Goal: Communication & Community: Answer question/provide support

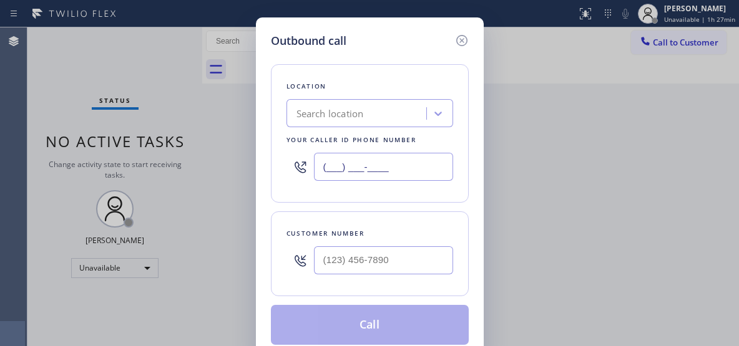
drag, startPoint x: 319, startPoint y: 160, endPoint x: 275, endPoint y: 147, distance: 46.8
click at [277, 149] on div "Location Search location Your caller id phone number (___) ___-____" at bounding box center [370, 133] width 198 height 139
paste input "857) 219-2462"
type input "[PHONE_NUMBER]"
click at [364, 250] on input "(___) ___-____" at bounding box center [383, 260] width 139 height 28
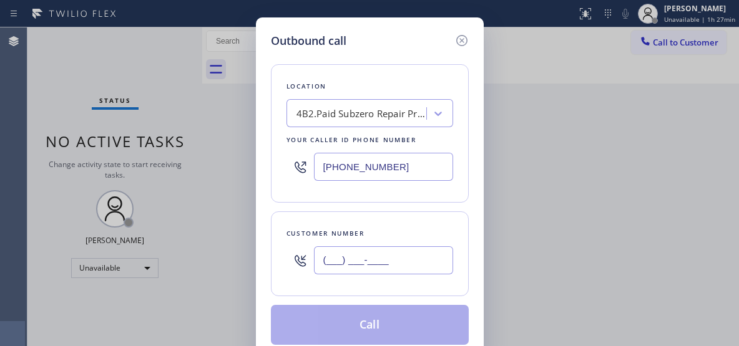
paste input "860) 514-8420"
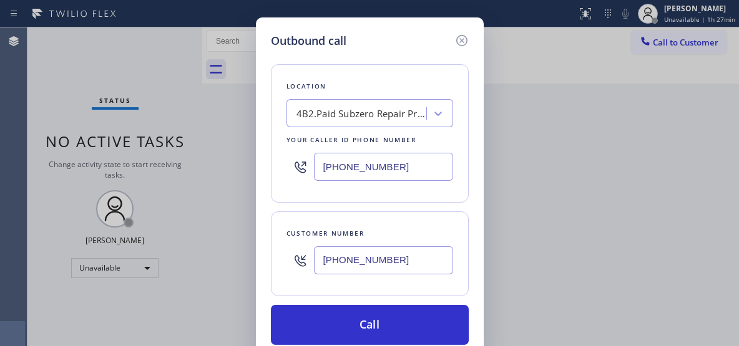
type input "[PHONE_NUMBER]"
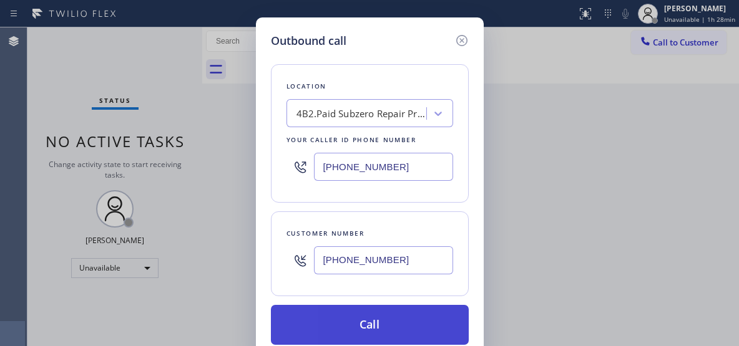
click at [369, 326] on button "Call" at bounding box center [370, 325] width 198 height 40
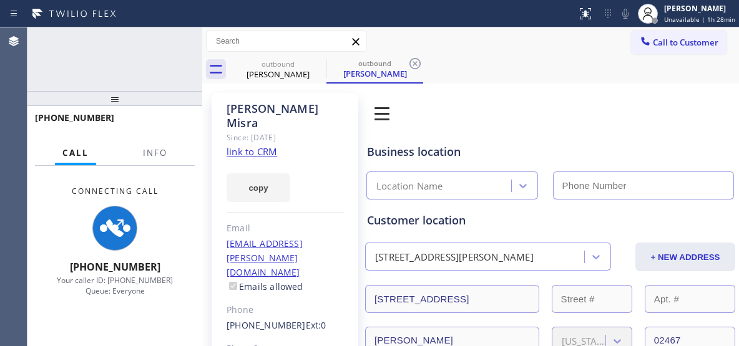
type input "[PHONE_NUMBER]"
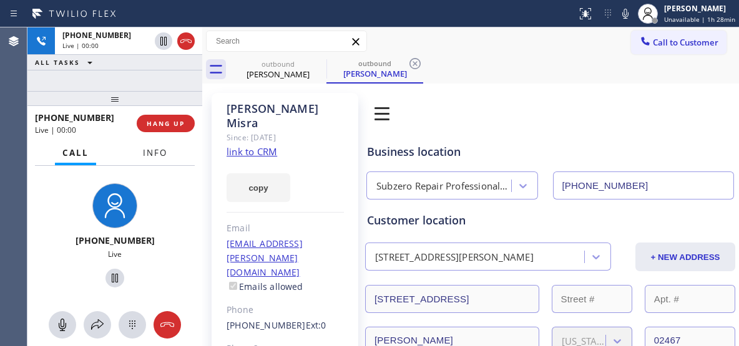
click at [163, 153] on span "Info" at bounding box center [155, 152] width 24 height 11
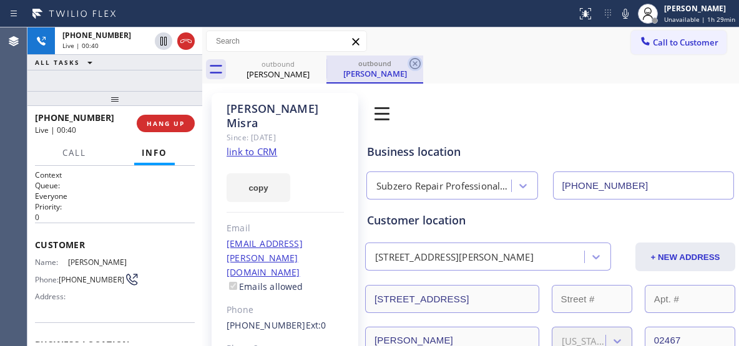
click at [414, 63] on icon at bounding box center [414, 63] width 11 height 11
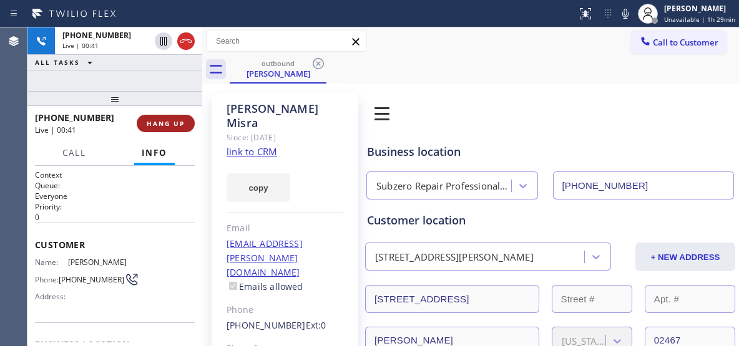
drag, startPoint x: 180, startPoint y: 76, endPoint x: 144, endPoint y: 125, distance: 61.2
click at [179, 76] on div "[PHONE_NUMBER] Live | 00:41 ALL TASKS ALL TASKS ACTIVE TASKS TASKS IN WRAP UP" at bounding box center [114, 59] width 175 height 64
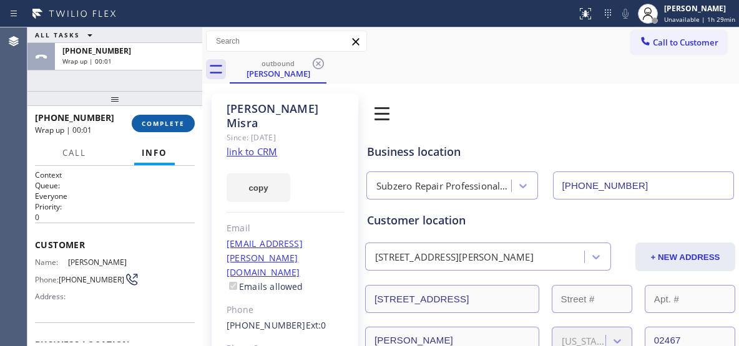
click at [168, 123] on span "COMPLETE" at bounding box center [163, 123] width 43 height 9
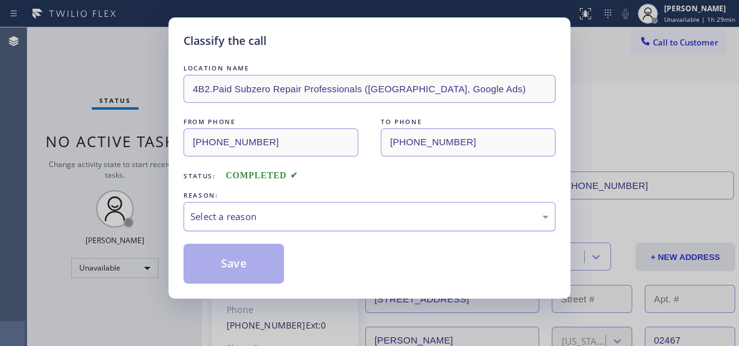
drag, startPoint x: 268, startPoint y: 215, endPoint x: 247, endPoint y: 228, distance: 24.9
click at [264, 217] on div "Select a reason" at bounding box center [369, 217] width 358 height 14
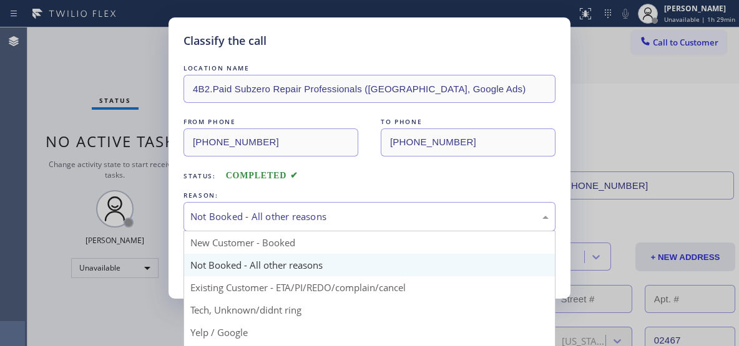
click at [261, 226] on div "Not Booked - All other reasons" at bounding box center [369, 216] width 372 height 29
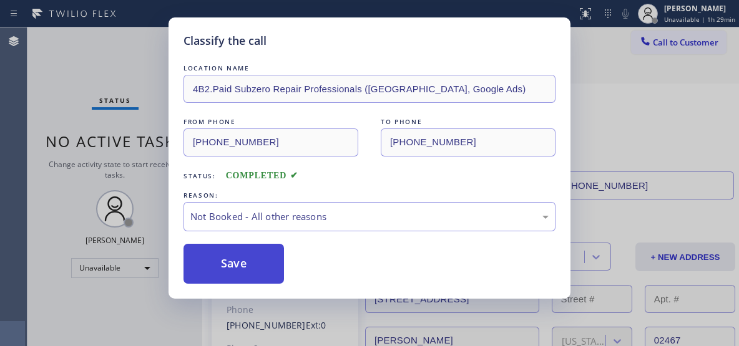
click at [233, 260] on button "Save" at bounding box center [233, 264] width 100 height 40
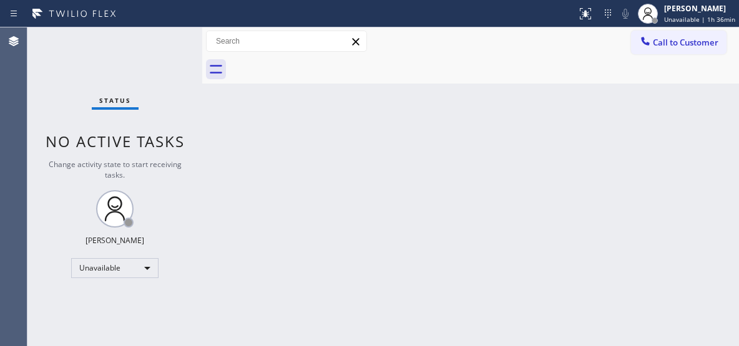
click at [689, 43] on span "Call to Customer" at bounding box center [686, 42] width 66 height 11
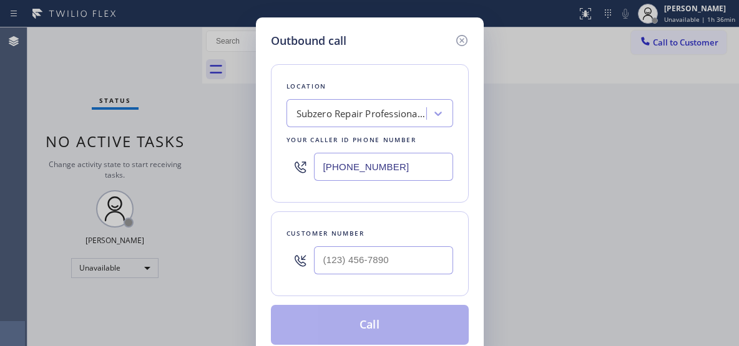
drag, startPoint x: 418, startPoint y: 165, endPoint x: 300, endPoint y: 155, distance: 118.4
click at [300, 158] on div "[PHONE_NUMBER]" at bounding box center [369, 167] width 167 height 41
paste input "408) 547-9940"
type input "[PHONE_NUMBER]"
click at [349, 252] on input "(___) ___-____" at bounding box center [383, 260] width 139 height 28
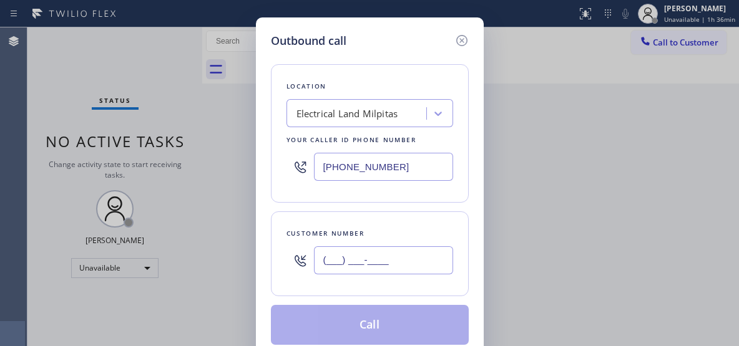
paste input "408) 772-0328"
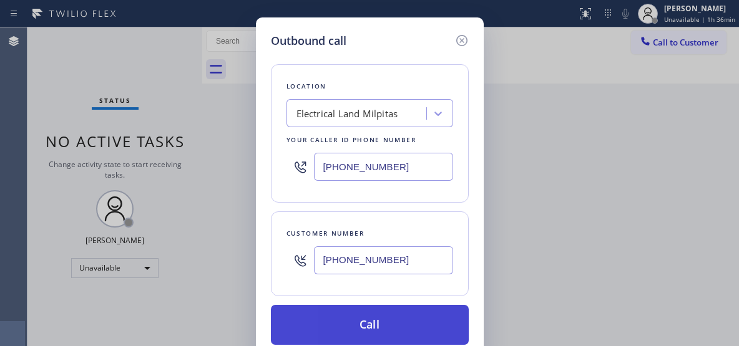
type input "[PHONE_NUMBER]"
click at [384, 329] on button "Call" at bounding box center [370, 325] width 198 height 40
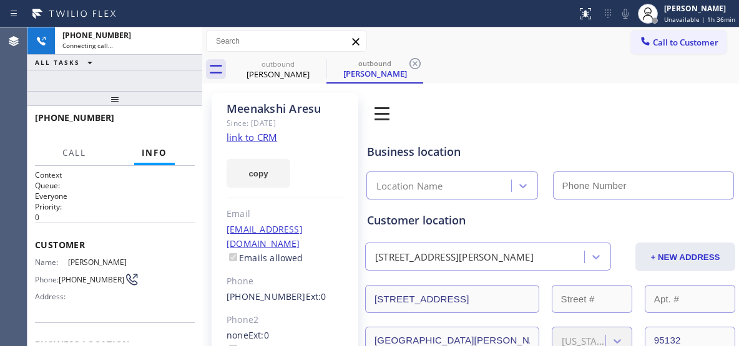
type input "[PHONE_NUMBER]"
drag, startPoint x: 105, startPoint y: 119, endPoint x: 50, endPoint y: 114, distance: 55.8
click at [50, 114] on div "[PHONE_NUMBER]" at bounding box center [110, 118] width 151 height 12
copy span "087720328"
drag, startPoint x: 172, startPoint y: 60, endPoint x: 118, endPoint y: 117, distance: 78.6
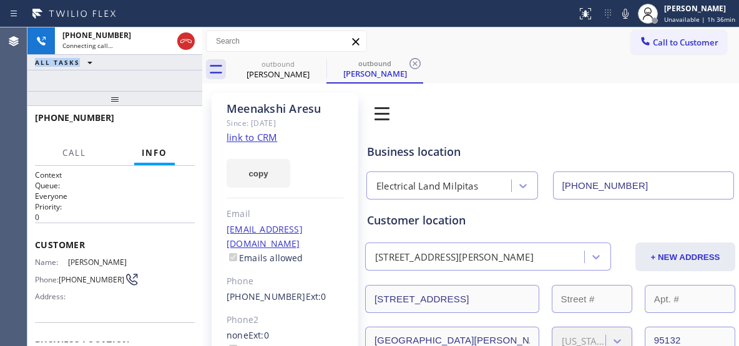
click at [155, 70] on div "ALL TASKS ALL TASKS ACTIVE TASKS TASKS IN WRAP UP" at bounding box center [114, 63] width 175 height 16
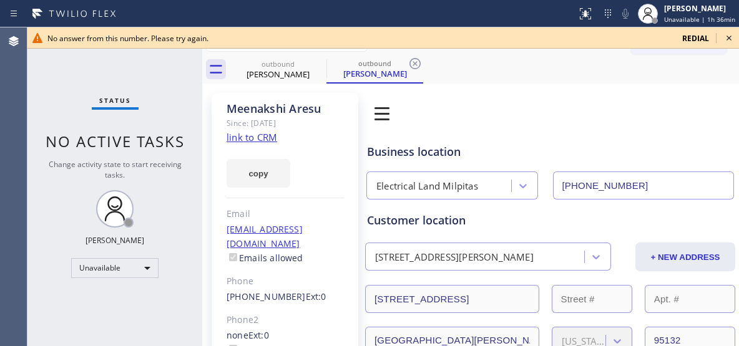
drag, startPoint x: 115, startPoint y: 117, endPoint x: 45, endPoint y: 120, distance: 70.6
click at [318, 64] on icon at bounding box center [318, 63] width 15 height 15
click at [319, 63] on icon at bounding box center [318, 63] width 11 height 11
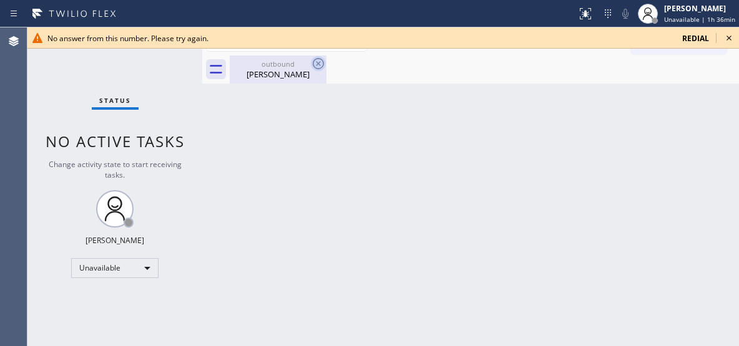
drag, startPoint x: 319, startPoint y: 62, endPoint x: 311, endPoint y: 63, distance: 8.8
click at [317, 64] on icon at bounding box center [318, 63] width 15 height 15
drag, startPoint x: 290, startPoint y: 66, endPoint x: 303, endPoint y: 65, distance: 13.1
click at [291, 66] on div "outbound" at bounding box center [278, 63] width 94 height 9
click at [731, 42] on icon at bounding box center [728, 38] width 15 height 15
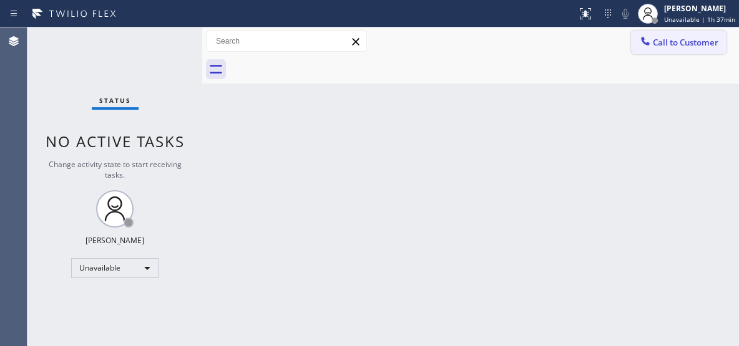
click at [711, 44] on span "Call to Customer" at bounding box center [686, 42] width 66 height 11
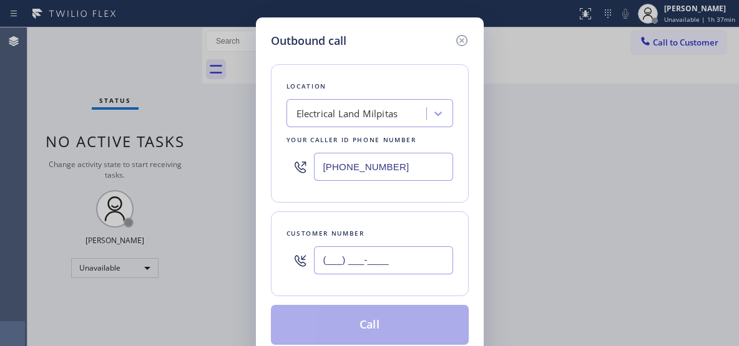
drag, startPoint x: 406, startPoint y: 263, endPoint x: 295, endPoint y: 258, distance: 111.8
click at [295, 258] on div "(___) ___-____" at bounding box center [369, 260] width 167 height 41
paste input "408) 772-0328"
type input "[PHONE_NUMBER]"
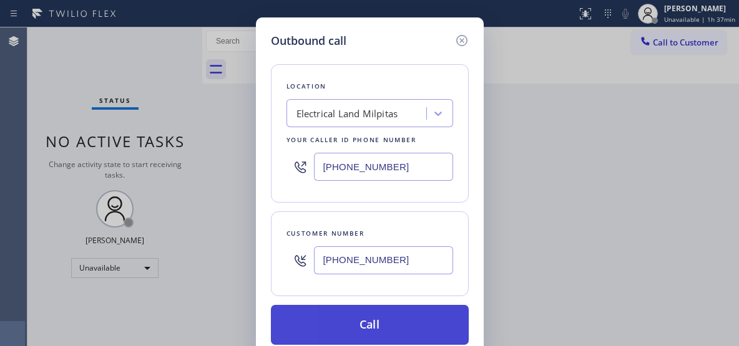
click at [334, 324] on button "Call" at bounding box center [370, 325] width 198 height 40
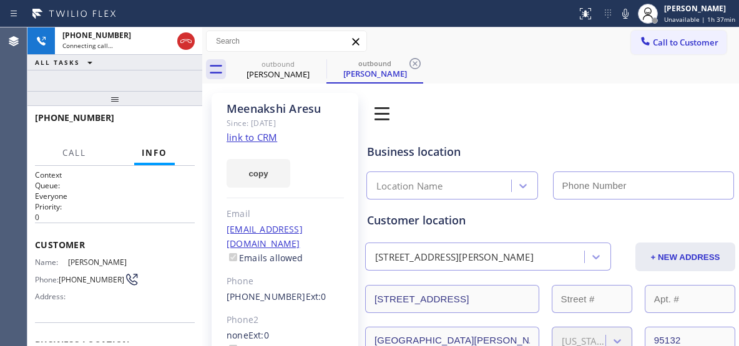
type input "[PHONE_NUMBER]"
click at [377, 66] on div "outbound" at bounding box center [375, 63] width 94 height 9
click at [412, 66] on icon at bounding box center [414, 63] width 15 height 15
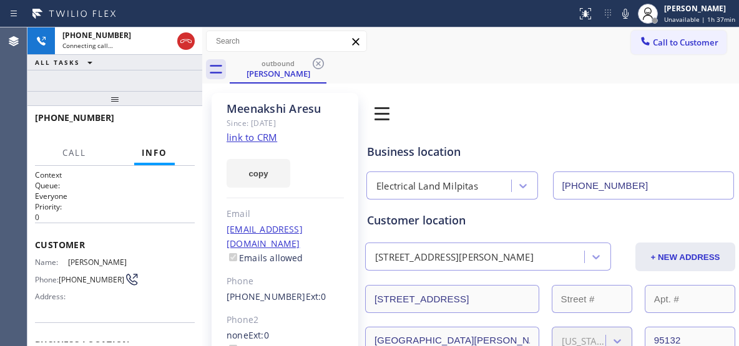
drag, startPoint x: 112, startPoint y: 102, endPoint x: 122, endPoint y: 85, distance: 20.1
click at [122, 85] on div "[PHONE_NUMBER] Connecting call… ALL TASKS ALL TASKS ACTIVE TASKS TASKS IN WRAP …" at bounding box center [114, 186] width 175 height 319
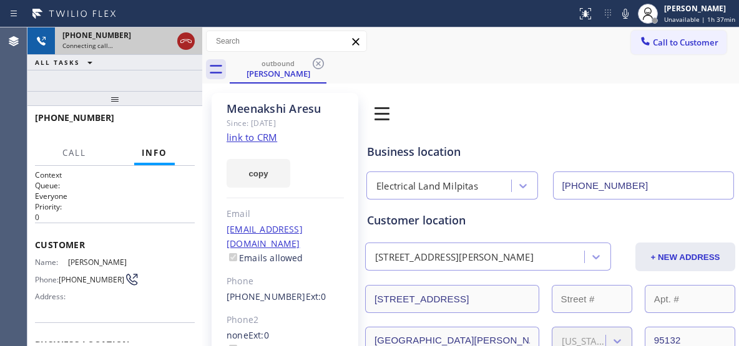
click at [188, 46] on icon at bounding box center [185, 41] width 15 height 15
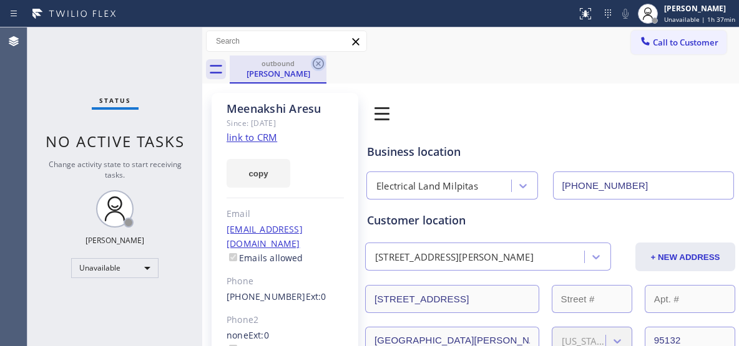
click at [314, 64] on icon at bounding box center [318, 63] width 15 height 15
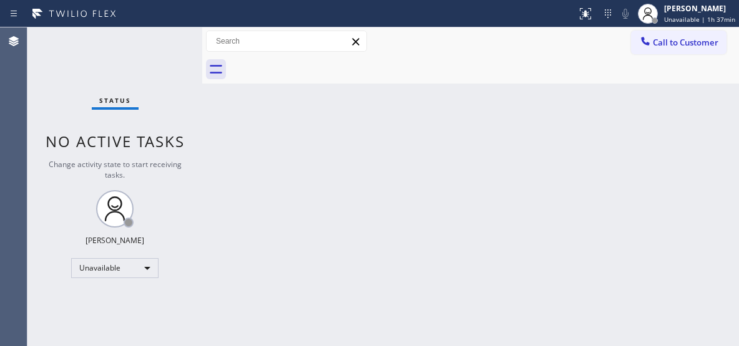
click at [348, 59] on div at bounding box center [484, 70] width 509 height 28
drag, startPoint x: 664, startPoint y: 48, endPoint x: 357, endPoint y: 128, distance: 317.2
click at [651, 51] on button "Call to Customer" at bounding box center [678, 43] width 95 height 24
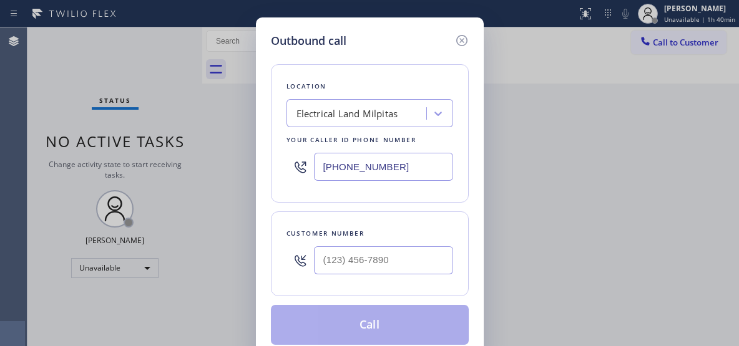
drag, startPoint x: 409, startPoint y: 155, endPoint x: 289, endPoint y: 127, distance: 122.9
click at [292, 132] on div "Location Electrical Land Milpitas Your caller id phone number [PHONE_NUMBER]" at bounding box center [370, 133] width 198 height 139
paste input "805) 902-4601"
type input "[PHONE_NUMBER]"
click at [354, 255] on input "(___) ___-____" at bounding box center [383, 260] width 139 height 28
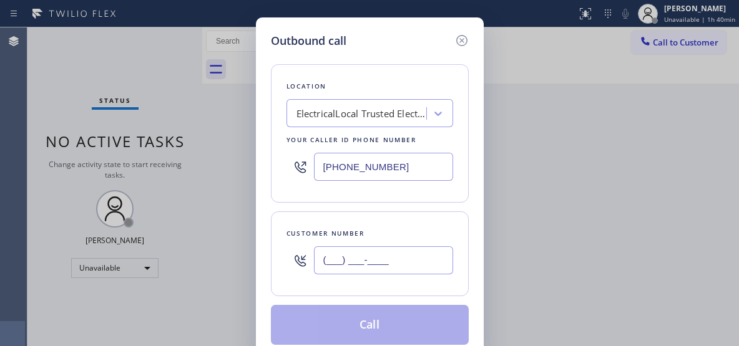
paste input "805) 760-7154"
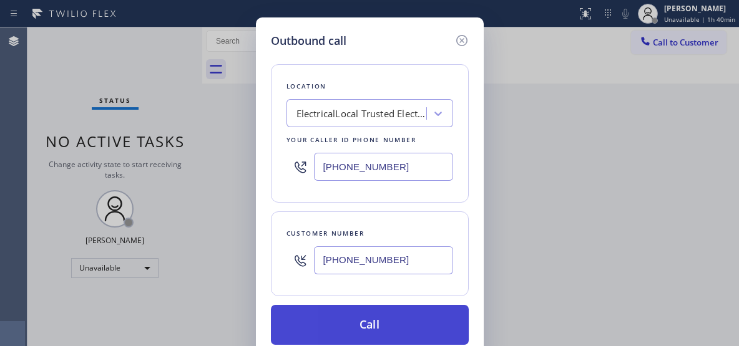
type input "[PHONE_NUMBER]"
click at [389, 330] on button "Call" at bounding box center [370, 325] width 198 height 40
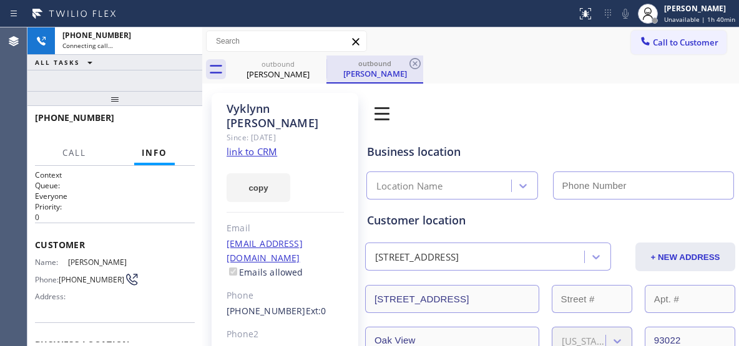
type input "[PHONE_NUMBER]"
click at [409, 64] on icon at bounding box center [414, 63] width 15 height 15
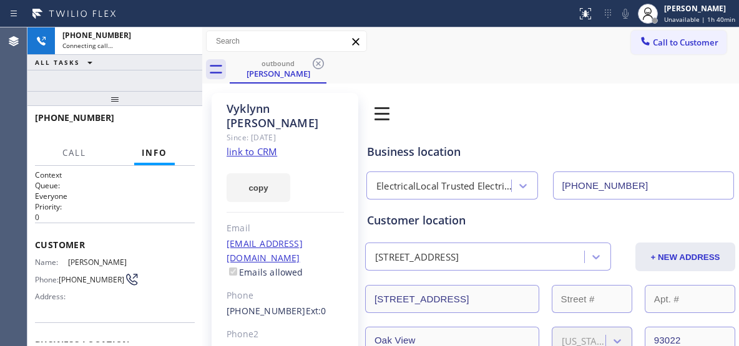
drag, startPoint x: 114, startPoint y: 90, endPoint x: 114, endPoint y: 83, distance: 7.5
click at [114, 83] on div "[PHONE_NUMBER] Connecting call… ALL TASKS ALL TASKS ACTIVE TASKS TASKS IN WRAP …" at bounding box center [114, 186] width 175 height 319
drag, startPoint x: 109, startPoint y: 103, endPoint x: 118, endPoint y: 91, distance: 15.1
click at [118, 91] on div at bounding box center [114, 98] width 175 height 15
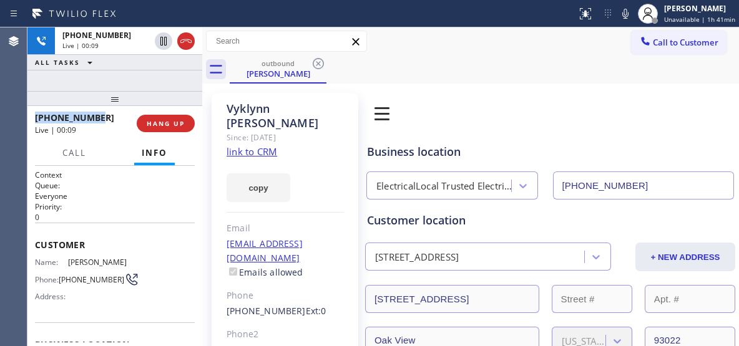
drag, startPoint x: 104, startPoint y: 120, endPoint x: 31, endPoint y: 111, distance: 74.1
click at [31, 111] on div "[PHONE_NUMBER] Live | 00:09 HANG UP" at bounding box center [114, 123] width 175 height 35
click at [164, 128] on span "HANG UP" at bounding box center [166, 123] width 38 height 9
click at [102, 114] on div "[PHONE_NUMBER]" at bounding box center [81, 118] width 93 height 12
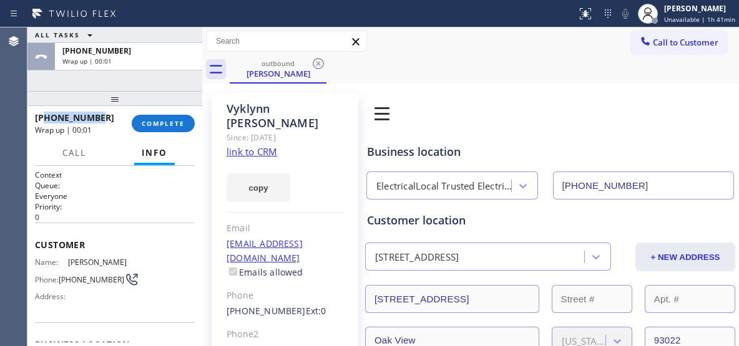
drag, startPoint x: 55, startPoint y: 118, endPoint x: 44, endPoint y: 117, distance: 10.7
click at [44, 117] on div "[PHONE_NUMBER]" at bounding box center [79, 118] width 88 height 12
drag, startPoint x: 150, startPoint y: 124, endPoint x: 545, endPoint y: 95, distance: 395.4
click at [529, 107] on div "ALL TASKS ALL TASKS ACTIVE TASKS TASKS IN WRAP UP [PHONE_NUMBER] Wrap up | 00:0…" at bounding box center [382, 186] width 711 height 319
click at [614, 56] on div "outbound [PERSON_NAME]" at bounding box center [484, 70] width 509 height 28
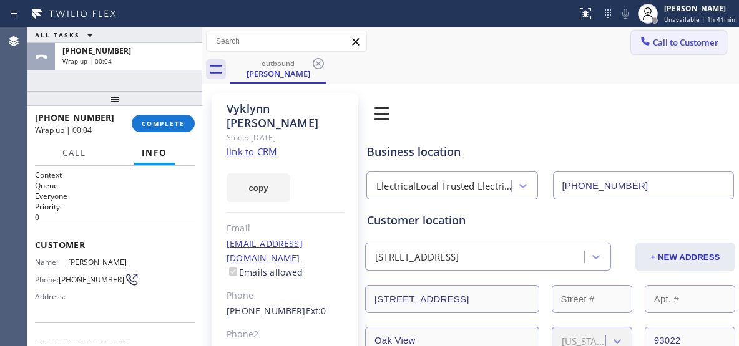
drag, startPoint x: 669, startPoint y: 45, endPoint x: 504, endPoint y: 104, distance: 175.1
click at [661, 47] on span "Call to Customer" at bounding box center [686, 42] width 66 height 11
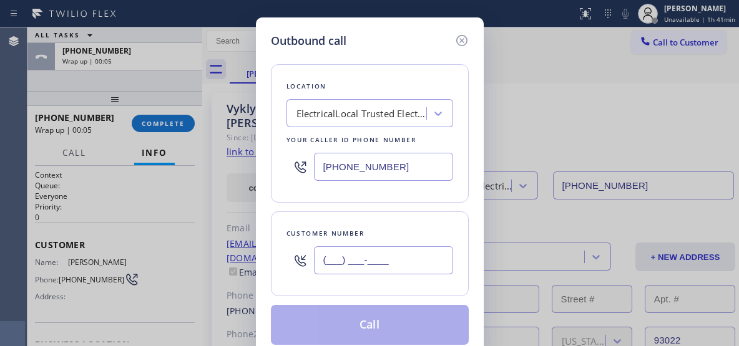
click at [392, 256] on input "(___) ___-____" at bounding box center [383, 260] width 139 height 28
paste input "805) 760-7154"
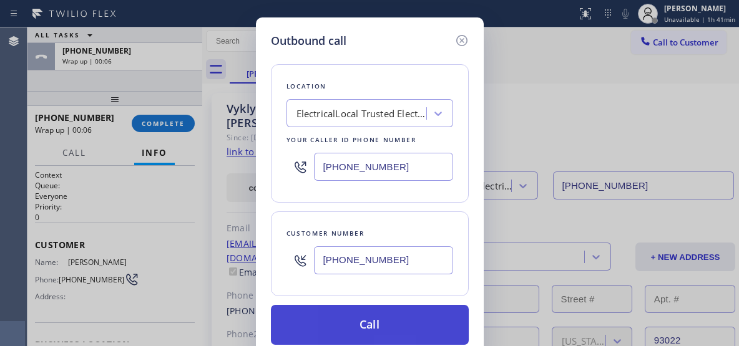
type input "[PHONE_NUMBER]"
drag, startPoint x: 379, startPoint y: 318, endPoint x: 362, endPoint y: 314, distance: 17.7
click at [363, 314] on button "Call" at bounding box center [370, 325] width 198 height 40
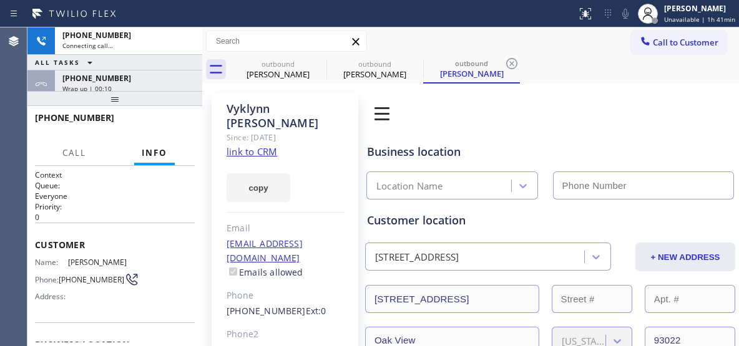
type input "[PHONE_NUMBER]"
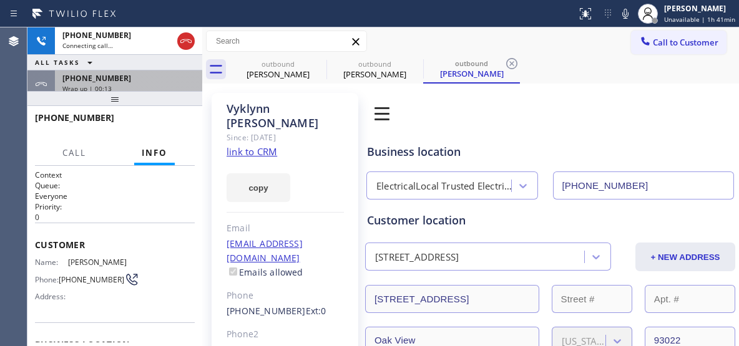
click at [109, 85] on span "Wrap up | 00:13" at bounding box center [86, 88] width 49 height 9
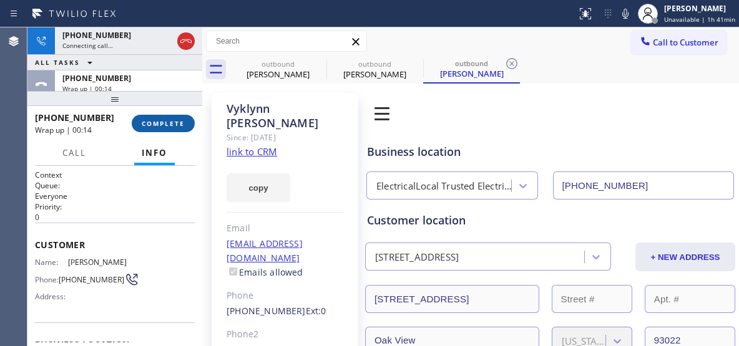
click at [166, 124] on span "COMPLETE" at bounding box center [163, 123] width 43 height 9
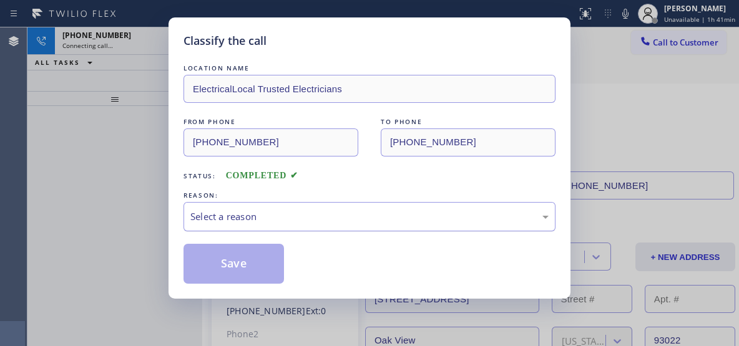
click at [265, 219] on div "Select a reason" at bounding box center [369, 217] width 358 height 14
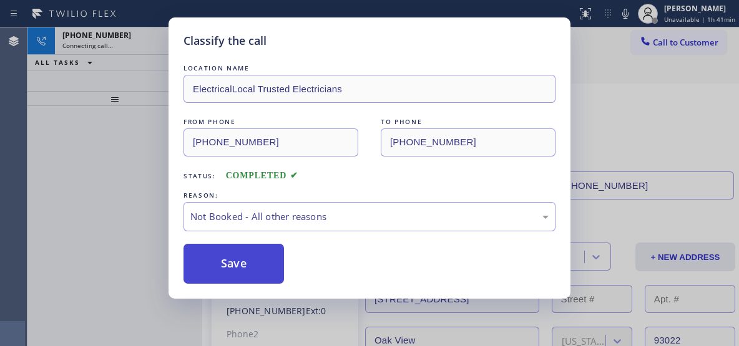
click at [230, 255] on button "Save" at bounding box center [233, 264] width 100 height 40
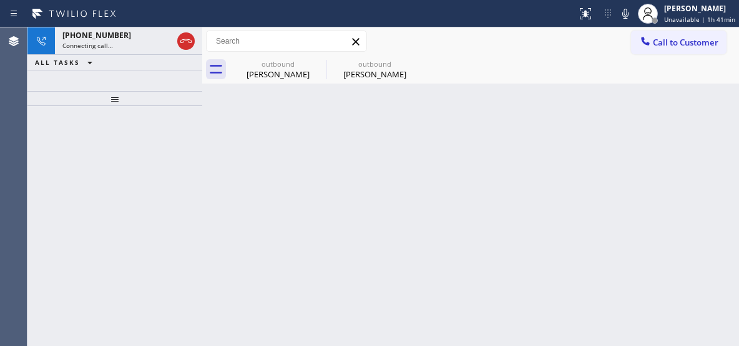
click at [456, 154] on div "Back to Dashboard Change Sender ID Customers Technicians Select a contact Outbo…" at bounding box center [470, 186] width 537 height 319
click at [186, 41] on icon at bounding box center [185, 41] width 15 height 15
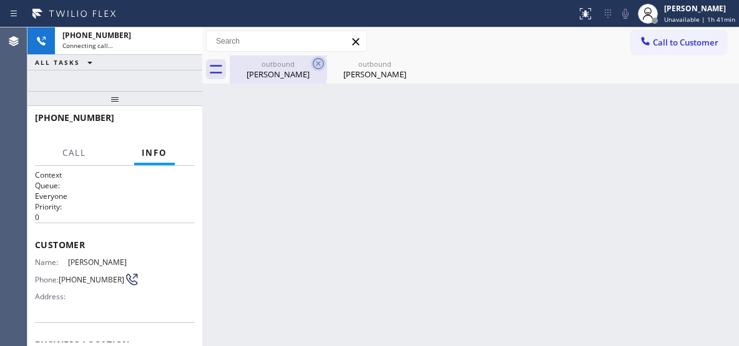
drag, startPoint x: 277, startPoint y: 61, endPoint x: 315, endPoint y: 64, distance: 38.1
click at [281, 63] on div "outbound" at bounding box center [278, 63] width 94 height 9
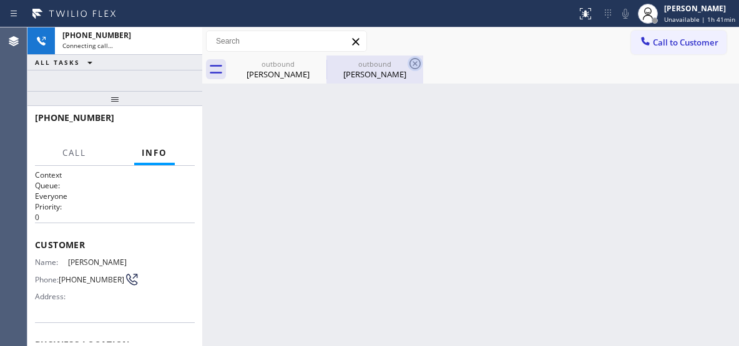
click at [0, 0] on icon at bounding box center [0, 0] width 0 height 0
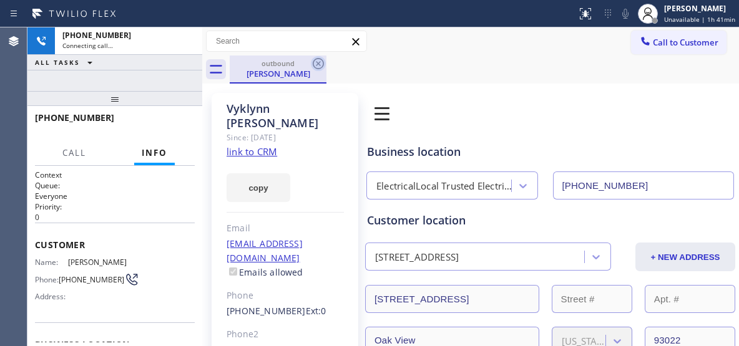
click at [320, 64] on icon at bounding box center [318, 63] width 15 height 15
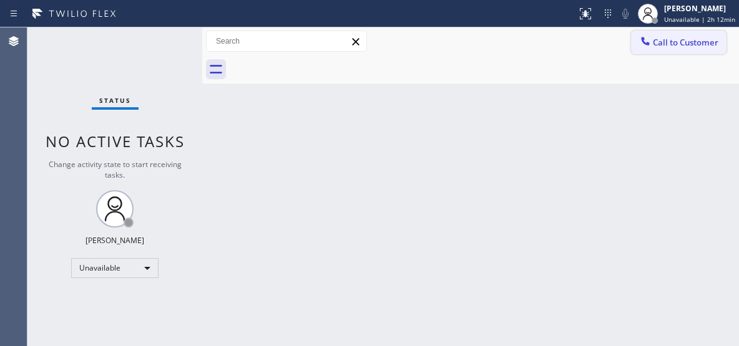
click at [688, 46] on span "Call to Customer" at bounding box center [686, 42] width 66 height 11
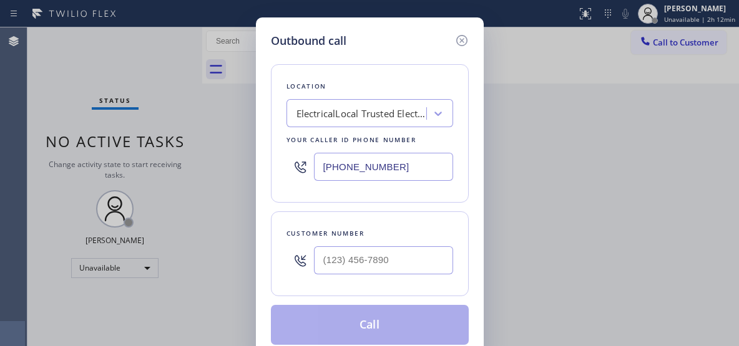
drag, startPoint x: 400, startPoint y: 168, endPoint x: 300, endPoint y: 153, distance: 101.5
click at [300, 154] on div "[PHONE_NUMBER]" at bounding box center [369, 167] width 167 height 41
paste input "55) 340-1313"
type input "[PHONE_NUMBER]"
drag, startPoint x: 389, startPoint y: 262, endPoint x: 275, endPoint y: 226, distance: 119.8
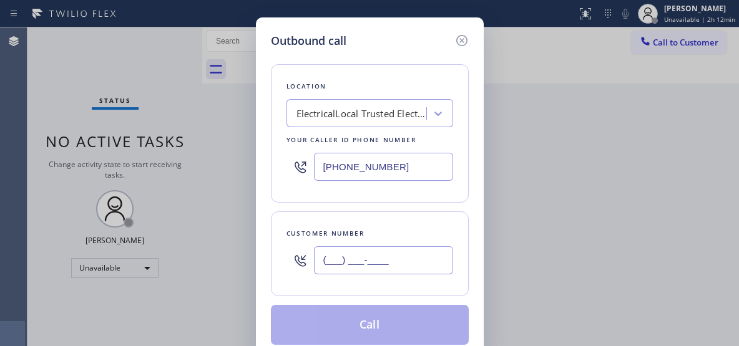
click at [283, 248] on div "Customer number (___) ___-____" at bounding box center [370, 254] width 198 height 85
paste input "714) 713-6534"
type input "[PHONE_NUMBER]"
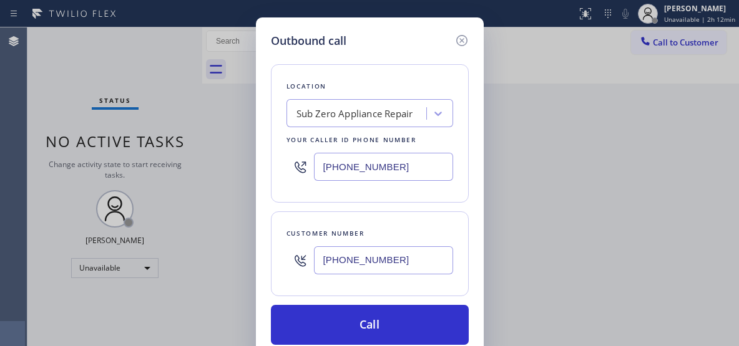
paste input "text"
drag, startPoint x: 404, startPoint y: 171, endPoint x: 300, endPoint y: 162, distance: 104.6
click at [300, 162] on div "[PHONE_NUMBER]" at bounding box center [369, 167] width 167 height 41
type input "[PHONE_NUMBER]"
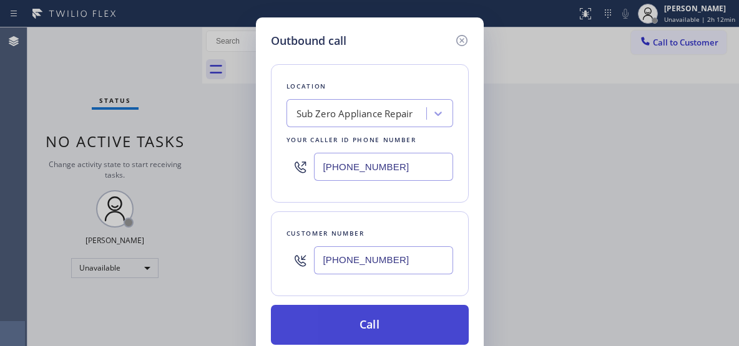
click at [381, 325] on button "Call" at bounding box center [370, 325] width 198 height 40
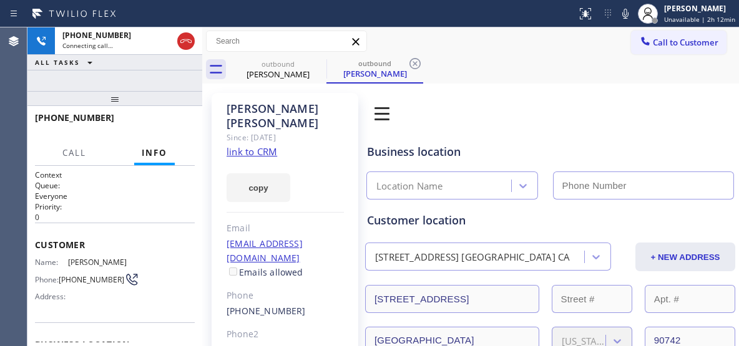
click at [377, 44] on div "Call to Customer Outbound call Location Sub Zero Appliance Repair Your caller i…" at bounding box center [470, 42] width 537 height 22
click at [414, 63] on icon at bounding box center [414, 63] width 11 height 11
type input "[PHONE_NUMBER]"
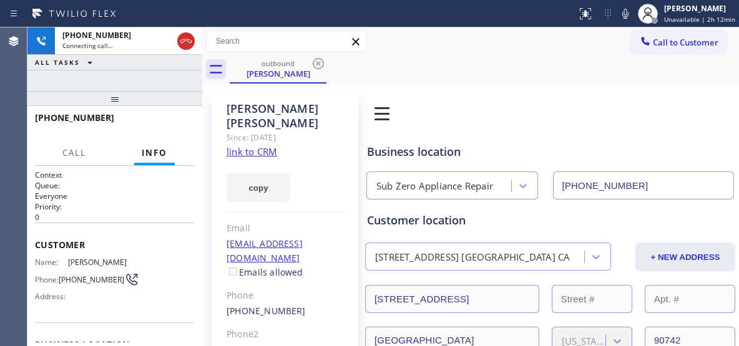
click at [121, 87] on div "[PHONE_NUMBER] Connecting call… ALL TASKS ALL TASKS ACTIVE TASKS TASKS IN WRAP …" at bounding box center [114, 186] width 175 height 319
click at [110, 103] on div at bounding box center [114, 98] width 175 height 15
drag, startPoint x: 110, startPoint y: 105, endPoint x: 119, endPoint y: 75, distance: 31.4
click at [119, 75] on div "[PHONE_NUMBER] Connecting call… ALL TASKS ALL TASKS ACTIVE TASKS TASKS IN WRAP …" at bounding box center [114, 186] width 175 height 319
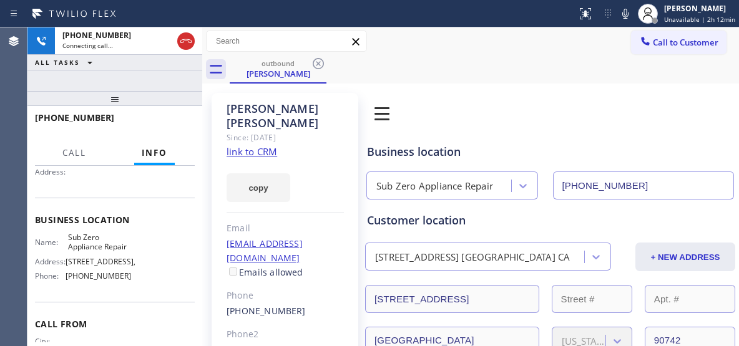
drag, startPoint x: 112, startPoint y: 104, endPoint x: 120, endPoint y: 79, distance: 26.8
click at [120, 79] on div "[PHONE_NUMBER] Connecting call… ALL TASKS ALL TASKS ACTIVE TASKS TASKS IN WRAP …" at bounding box center [114, 186] width 175 height 319
click at [628, 11] on icon at bounding box center [625, 13] width 15 height 15
click at [629, 13] on icon at bounding box center [625, 13] width 15 height 15
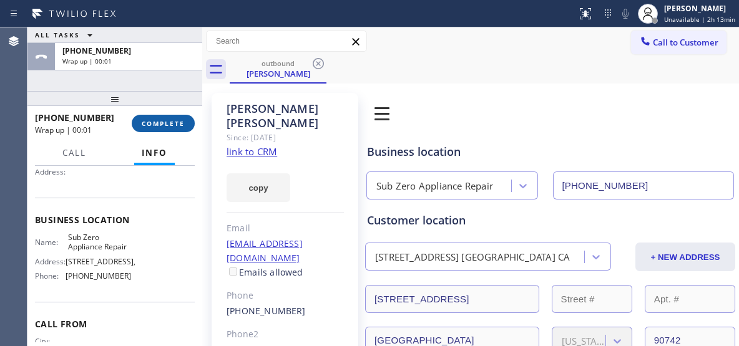
click at [167, 125] on span "COMPLETE" at bounding box center [163, 123] width 43 height 9
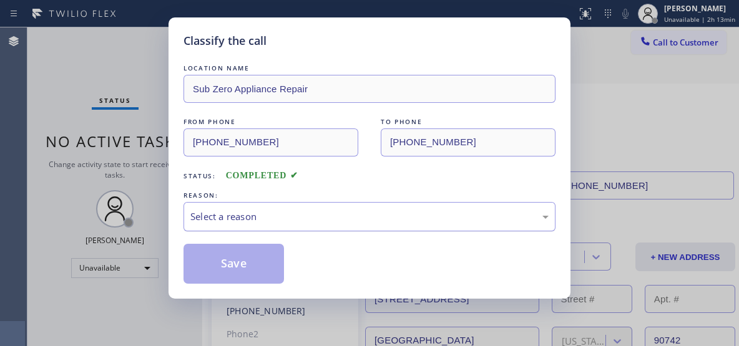
click at [329, 222] on div "Select a reason" at bounding box center [369, 217] width 358 height 14
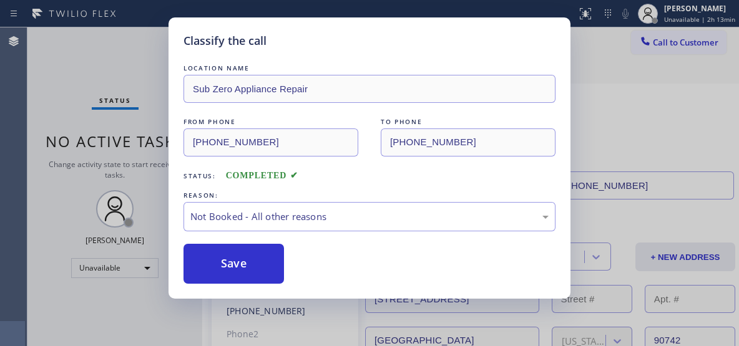
click at [231, 266] on button "Save" at bounding box center [233, 264] width 100 height 40
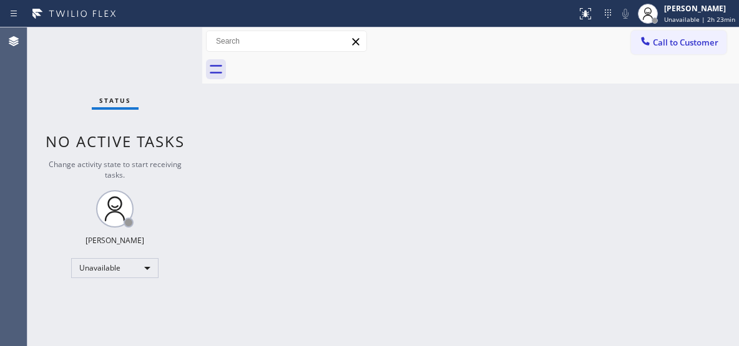
click at [550, 183] on div "Back to Dashboard Change Sender ID Customers Technicians Select a contact Outbo…" at bounding box center [470, 186] width 537 height 319
click at [703, 19] on span "Unavailable | 2h 23min" at bounding box center [699, 19] width 71 height 9
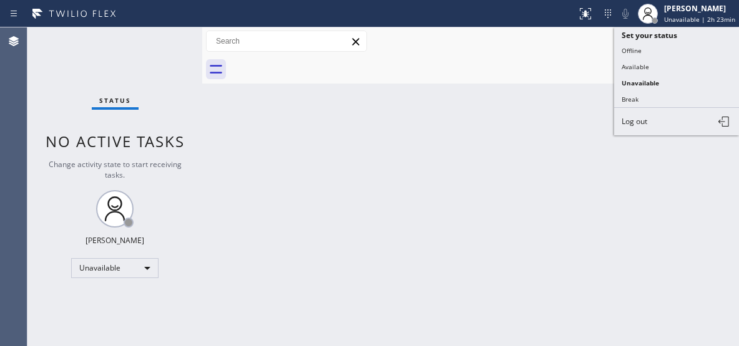
click at [645, 94] on button "Break" at bounding box center [676, 99] width 125 height 16
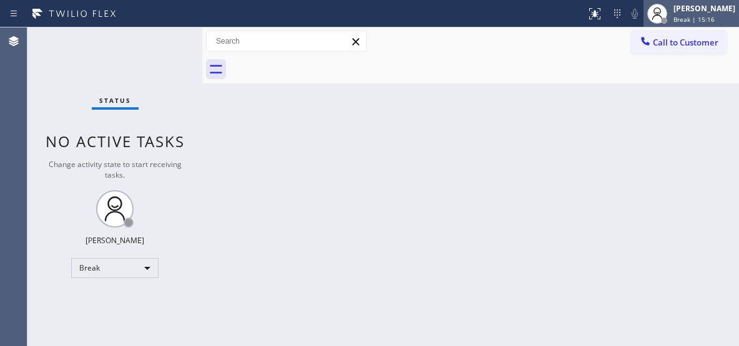
click at [709, 12] on div "[PERSON_NAME]" at bounding box center [704, 8] width 62 height 11
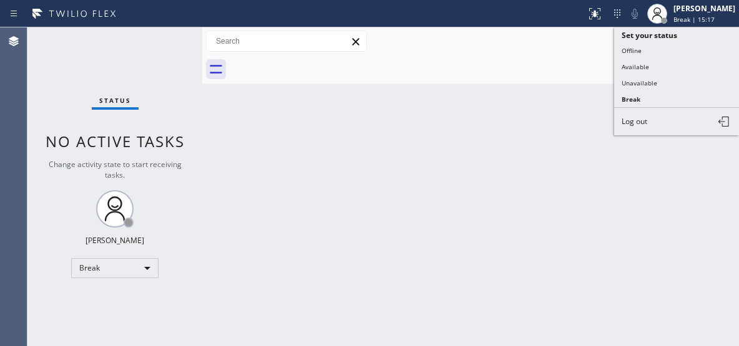
click at [653, 80] on button "Unavailable" at bounding box center [676, 83] width 125 height 16
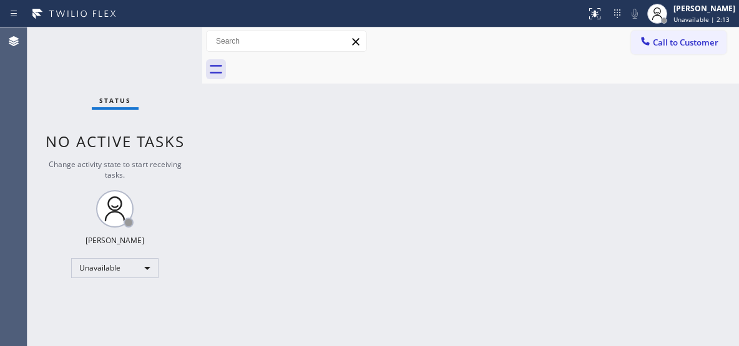
click at [520, 177] on div "Back to Dashboard Change Sender ID Customers Technicians Select a contact Outbo…" at bounding box center [470, 186] width 537 height 319
drag, startPoint x: 665, startPoint y: 47, endPoint x: 446, endPoint y: 62, distance: 220.2
click at [658, 47] on span "Call to Customer" at bounding box center [686, 42] width 66 height 11
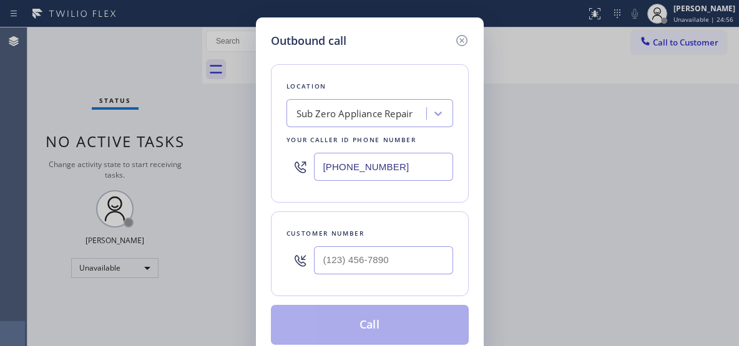
drag, startPoint x: 404, startPoint y: 165, endPoint x: 319, endPoint y: 163, distance: 85.5
click at [319, 163] on input "[PHONE_NUMBER]" at bounding box center [383, 167] width 139 height 28
paste input "424) 338-9121"
type input "[PHONE_NUMBER]"
drag, startPoint x: 367, startPoint y: 260, endPoint x: 291, endPoint y: 258, distance: 76.1
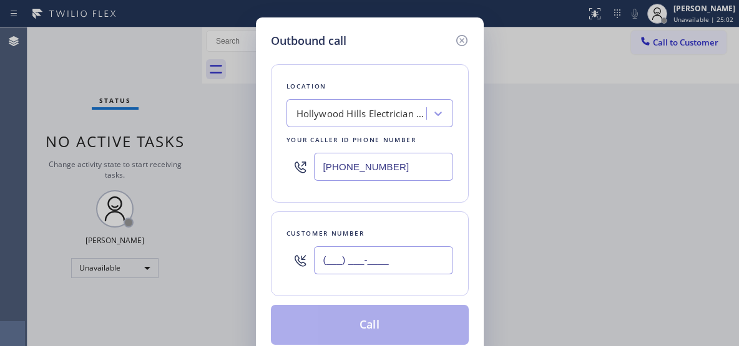
click at [291, 258] on div "(___) ___-____" at bounding box center [369, 260] width 167 height 41
paste input "818) 802-4540"
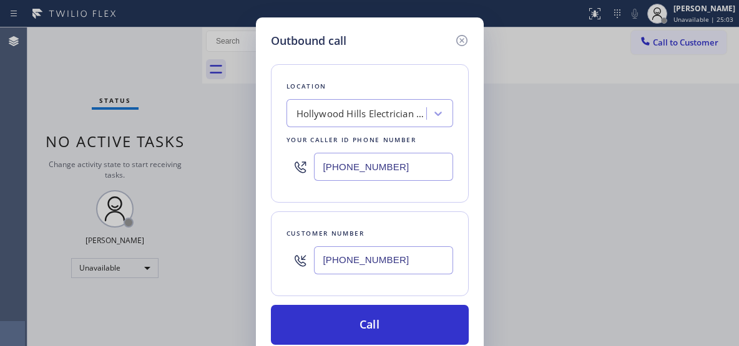
type input "[PHONE_NUMBER]"
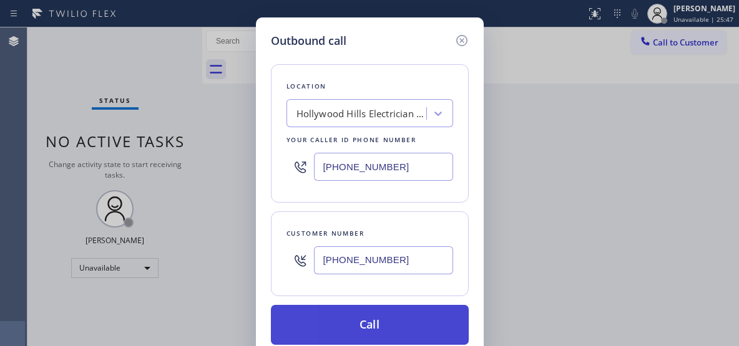
click at [420, 323] on button "Call" at bounding box center [370, 325] width 198 height 40
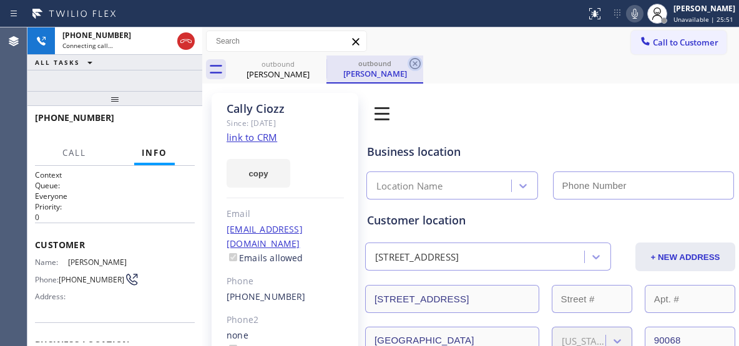
click at [344, 60] on div "outbound" at bounding box center [375, 63] width 94 height 9
type input "[PHONE_NUMBER]"
click at [417, 62] on icon at bounding box center [414, 63] width 11 height 11
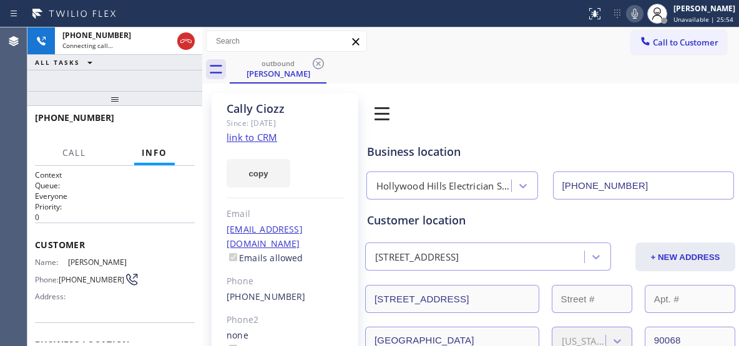
click at [138, 65] on div "[PHONE_NUMBER] Connecting call… ALL TASKS ALL TASKS ACTIVE TASKS TASKS IN WRAP …" at bounding box center [114, 186] width 175 height 319
drag, startPoint x: 119, startPoint y: 104, endPoint x: 331, endPoint y: 1, distance: 236.1
click at [128, 100] on div at bounding box center [114, 98] width 175 height 15
click at [641, 19] on icon at bounding box center [634, 13] width 15 height 15
click at [640, 19] on icon at bounding box center [634, 13] width 15 height 15
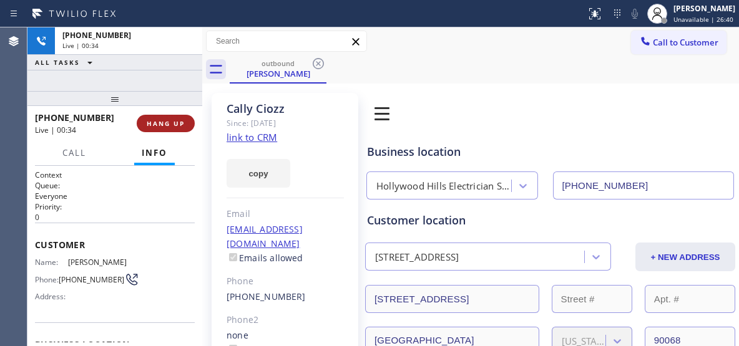
click at [177, 127] on span "HANG UP" at bounding box center [166, 123] width 38 height 9
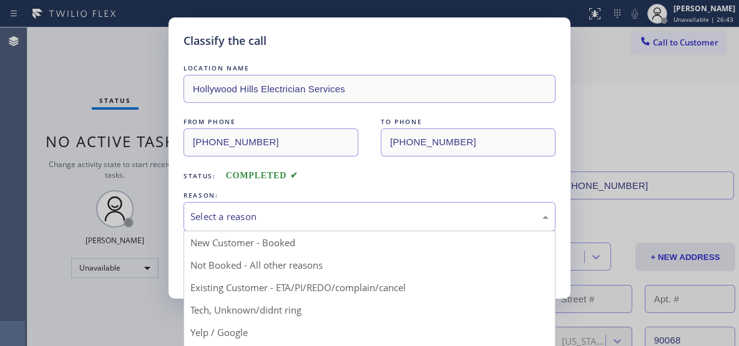
click at [324, 225] on div "Select a reason" at bounding box center [369, 216] width 372 height 29
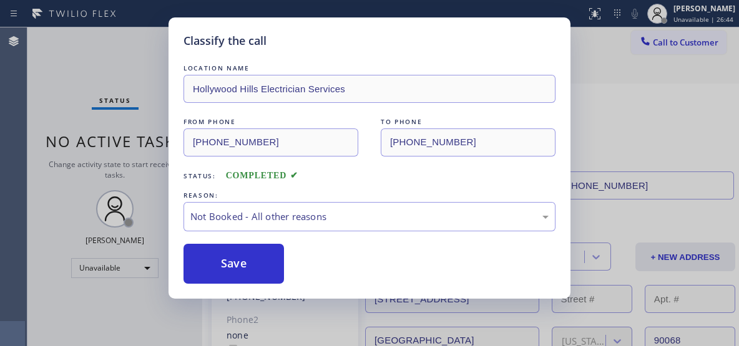
click at [246, 265] on button "Save" at bounding box center [233, 264] width 100 height 40
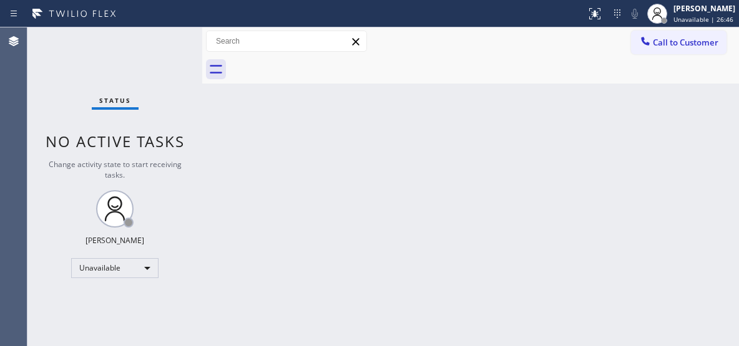
click at [516, 112] on div "Back to Dashboard Change Sender ID Customers Technicians Select a contact Outbo…" at bounding box center [470, 186] width 537 height 319
drag, startPoint x: 663, startPoint y: 42, endPoint x: 431, endPoint y: 128, distance: 247.6
click at [660, 43] on span "Call to Customer" at bounding box center [686, 42] width 66 height 11
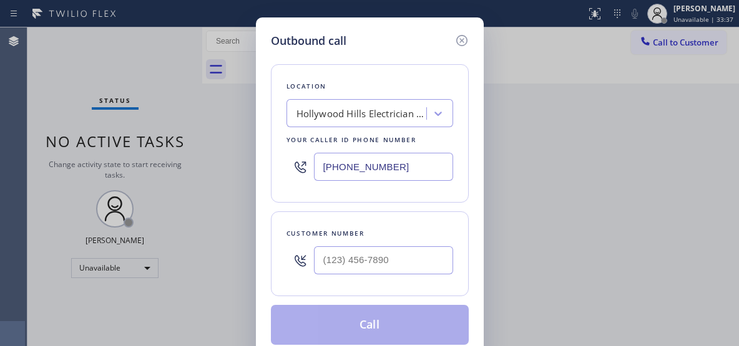
drag, startPoint x: 345, startPoint y: 156, endPoint x: 279, endPoint y: 142, distance: 67.6
click at [279, 142] on div "Location [GEOGRAPHIC_DATA] Electrician Services Your caller id phone number [PH…" at bounding box center [370, 133] width 198 height 139
paste input "760) 388-7919"
type input "[PHONE_NUMBER]"
paste input "760) 219-7031"
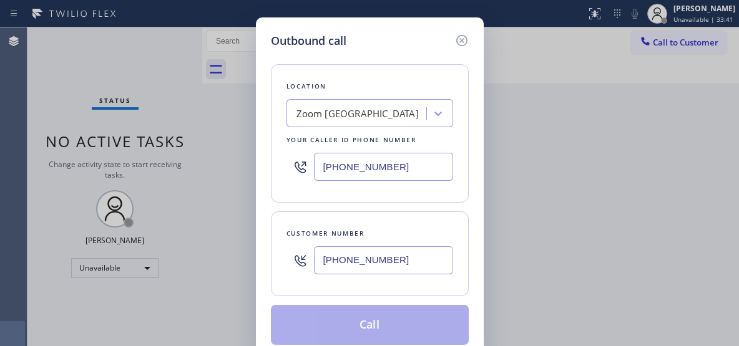
drag, startPoint x: 377, startPoint y: 256, endPoint x: 286, endPoint y: 241, distance: 92.3
click at [286, 241] on div "[PHONE_NUMBER]" at bounding box center [369, 260] width 167 height 41
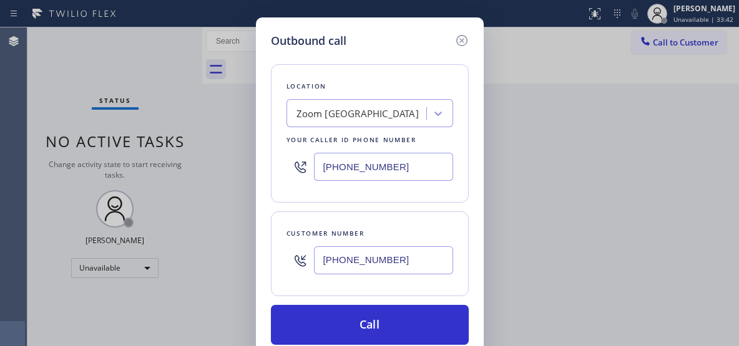
type input "[PHONE_NUMBER]"
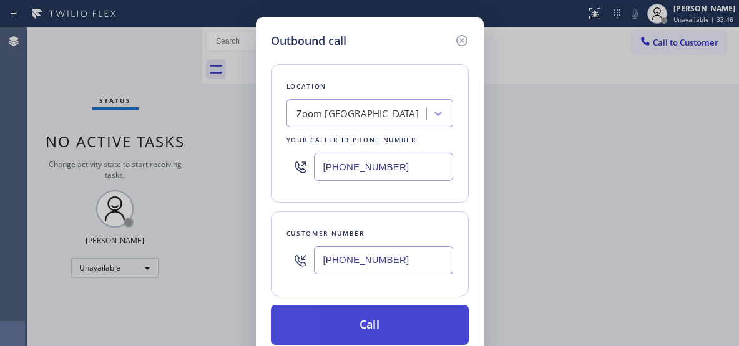
drag, startPoint x: 391, startPoint y: 322, endPoint x: 368, endPoint y: 322, distance: 23.1
click at [391, 321] on button "Call" at bounding box center [370, 325] width 198 height 40
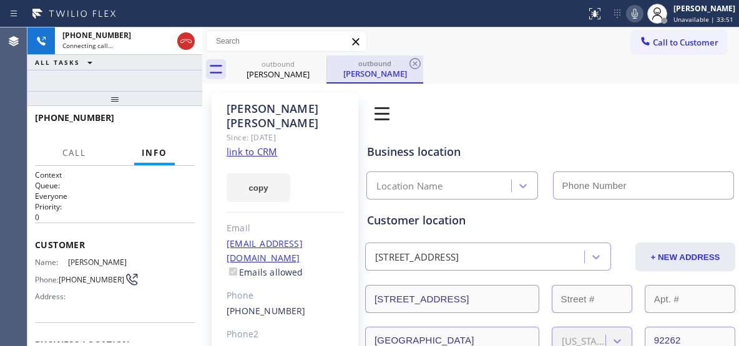
type input "[PHONE_NUMBER]"
click at [401, 56] on div "outbound [PERSON_NAME]" at bounding box center [375, 69] width 94 height 27
drag, startPoint x: 415, startPoint y: 62, endPoint x: 404, endPoint y: 64, distance: 10.8
click at [414, 63] on icon at bounding box center [414, 63] width 15 height 15
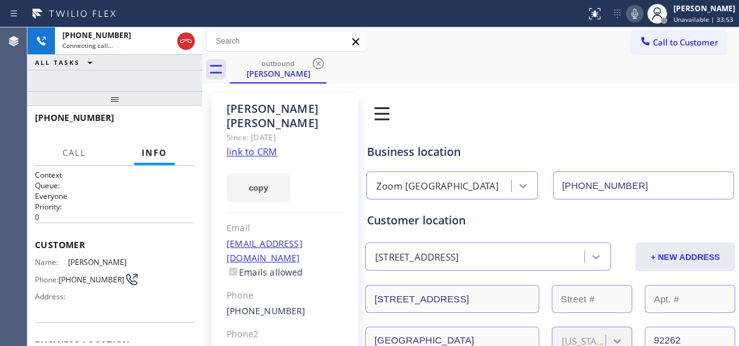
drag, startPoint x: 138, startPoint y: 72, endPoint x: 154, endPoint y: 69, distance: 16.6
click at [138, 74] on div "[PHONE_NUMBER] Connecting call… ALL TASKS ALL TASKS ACTIVE TASKS TASKS IN WRAP …" at bounding box center [114, 186] width 175 height 319
drag, startPoint x: 162, startPoint y: 122, endPoint x: 316, endPoint y: 2, distance: 195.3
click at [162, 121] on span "HANG UP" at bounding box center [166, 123] width 38 height 9
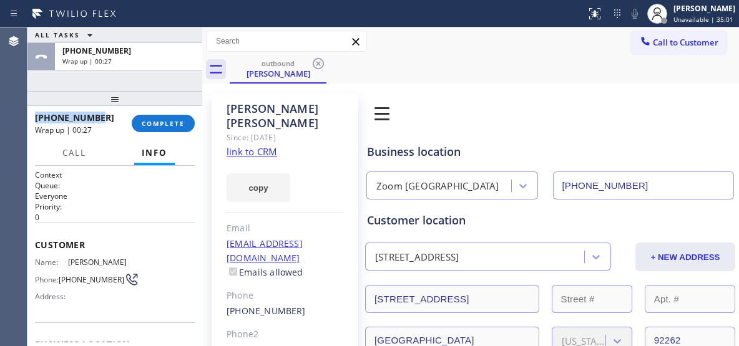
drag, startPoint x: 100, startPoint y: 114, endPoint x: 33, endPoint y: 115, distance: 66.8
click at [33, 115] on div "[PHONE_NUMBER] Wrap up | 00:27 COMPLETE" at bounding box center [114, 123] width 175 height 35
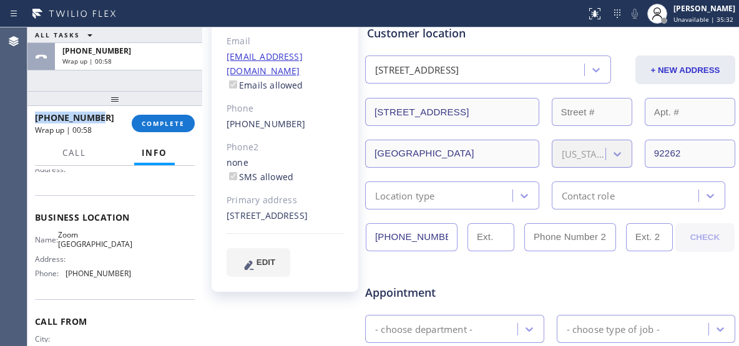
scroll to position [187, 0]
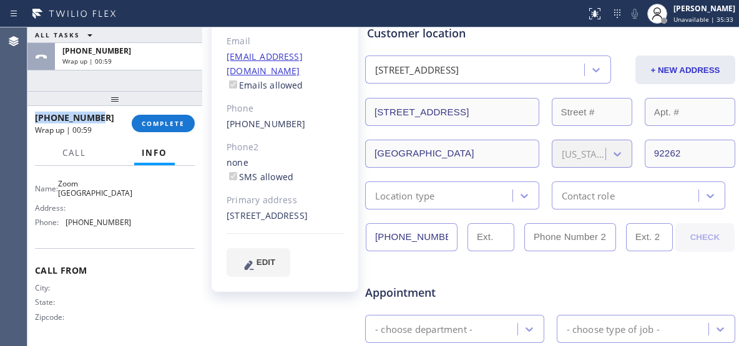
drag, startPoint x: 97, startPoint y: 195, endPoint x: 77, endPoint y: 189, distance: 20.9
click at [77, 189] on span "Zoom [GEOGRAPHIC_DATA]" at bounding box center [95, 188] width 74 height 19
click at [76, 183] on span "Zoom [GEOGRAPHIC_DATA]" at bounding box center [95, 188] width 74 height 19
drag, startPoint x: 65, startPoint y: 179, endPoint x: 105, endPoint y: 193, distance: 42.8
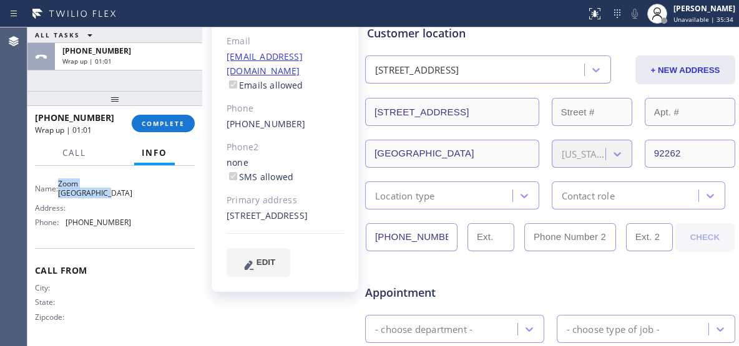
click at [105, 193] on div "Name: Zoom Electricians [GEOGRAPHIC_DATA]" at bounding box center [83, 188] width 96 height 19
copy span "Zoom Electricians"
click at [158, 115] on button "COMPLETE" at bounding box center [163, 123] width 63 height 17
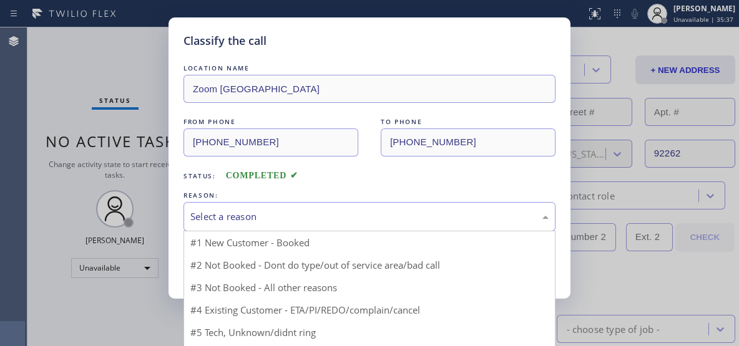
drag, startPoint x: 411, startPoint y: 211, endPoint x: 401, endPoint y: 215, distance: 10.9
click at [409, 212] on div "Select a reason" at bounding box center [369, 217] width 358 height 14
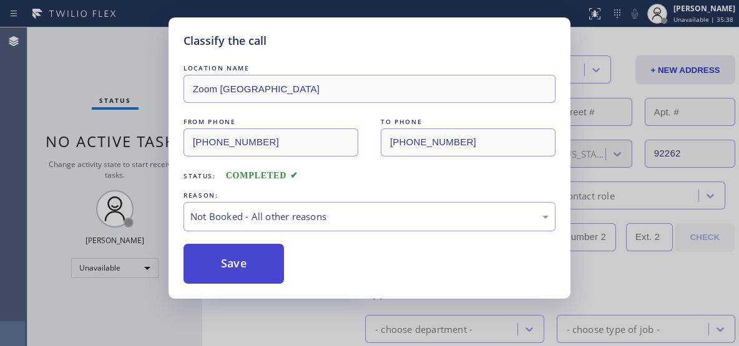
drag, startPoint x: 254, startPoint y: 268, endPoint x: 387, endPoint y: 11, distance: 289.7
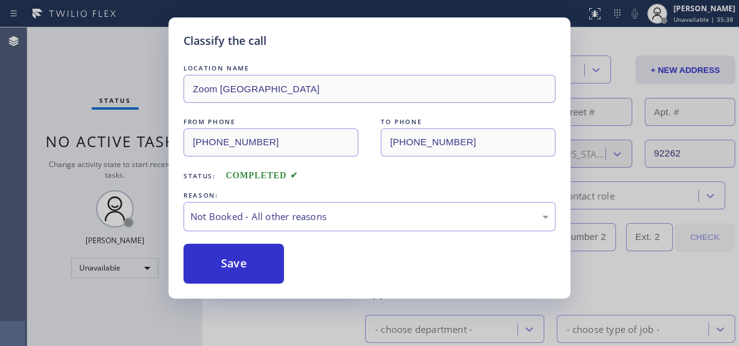
click at [255, 268] on button "Save" at bounding box center [233, 264] width 100 height 40
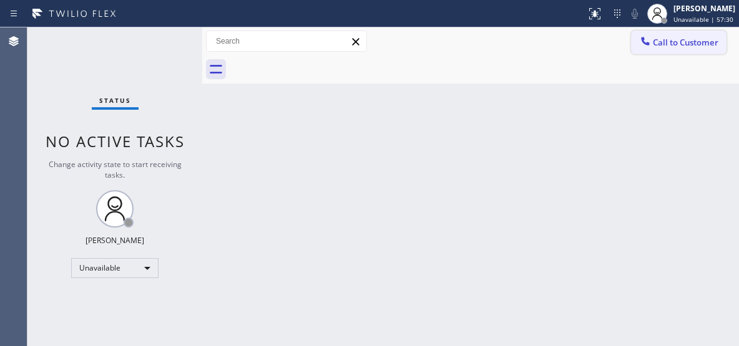
click at [671, 46] on span "Call to Customer" at bounding box center [686, 42] width 66 height 11
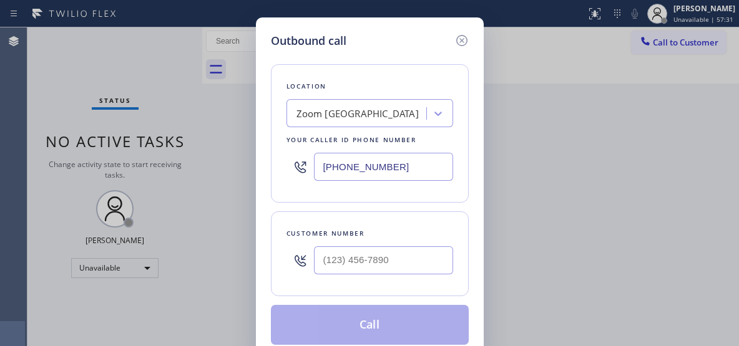
paste input "805) 600-5518"
drag, startPoint x: 318, startPoint y: 160, endPoint x: 281, endPoint y: 158, distance: 36.2
click at [281, 158] on div "Location Zoom [GEOGRAPHIC_DATA] Your caller id phone number [PHONE_NUMBER]" at bounding box center [370, 133] width 198 height 139
type input "[PHONE_NUMBER]"
drag, startPoint x: 369, startPoint y: 259, endPoint x: 308, endPoint y: 242, distance: 62.8
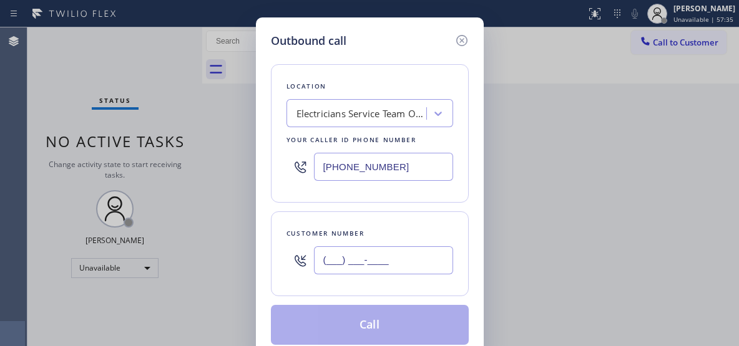
click at [308, 250] on div "(___) ___-____" at bounding box center [369, 260] width 167 height 41
paste input "805) 320-5521"
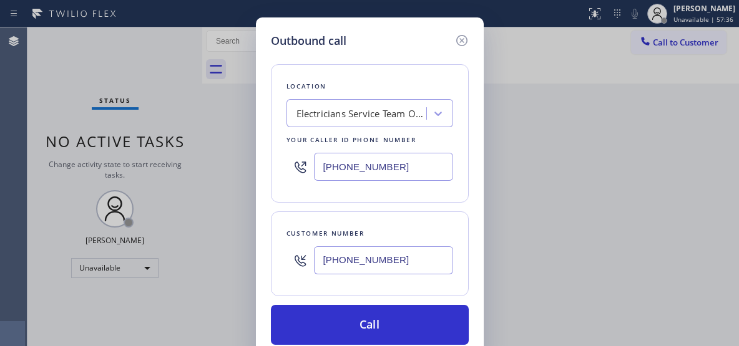
type input "[PHONE_NUMBER]"
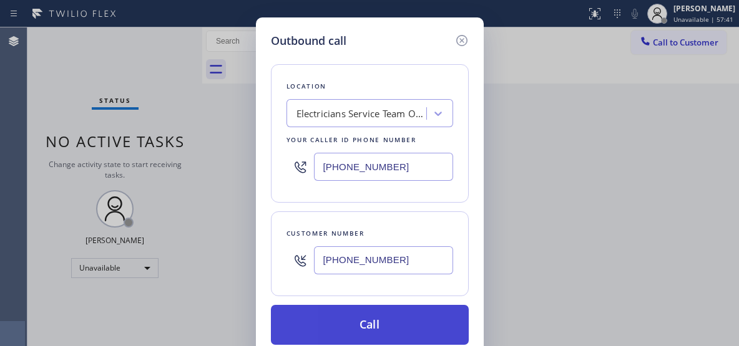
click at [387, 326] on button "Call" at bounding box center [370, 325] width 198 height 40
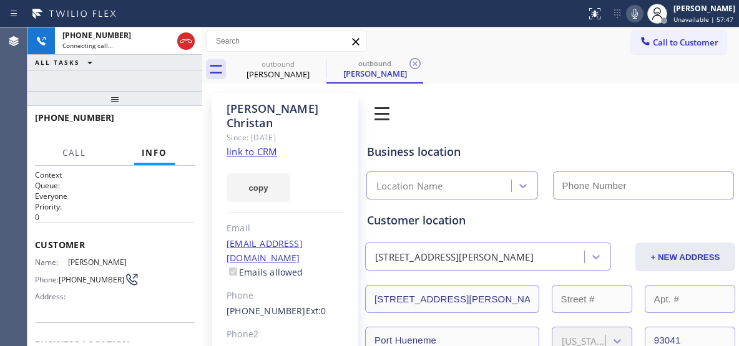
type input "[PHONE_NUMBER]"
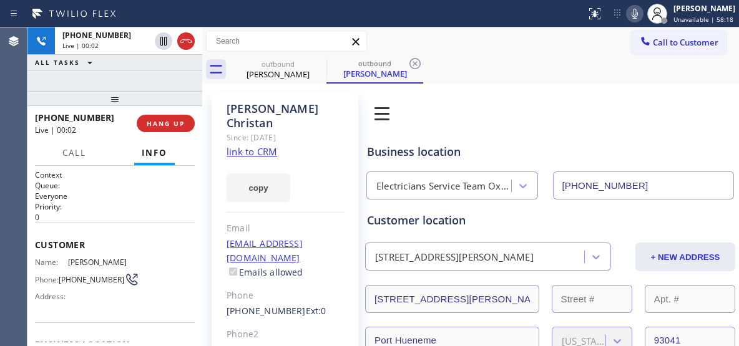
drag, startPoint x: 414, startPoint y: 67, endPoint x: 246, endPoint y: 95, distance: 170.3
click at [414, 67] on icon at bounding box center [414, 63] width 15 height 15
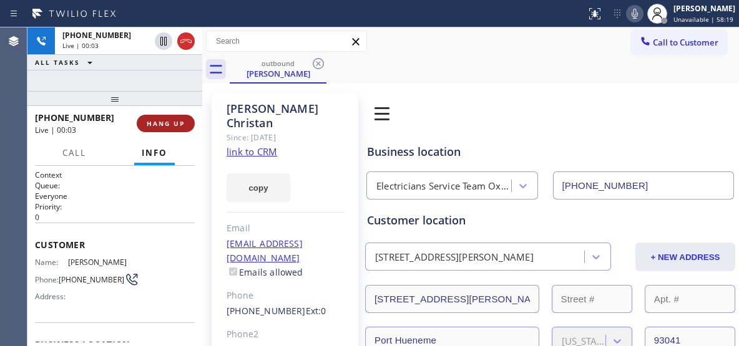
click at [174, 117] on button "HANG UP" at bounding box center [166, 123] width 58 height 17
click at [177, 120] on span "HANG UP" at bounding box center [166, 123] width 38 height 9
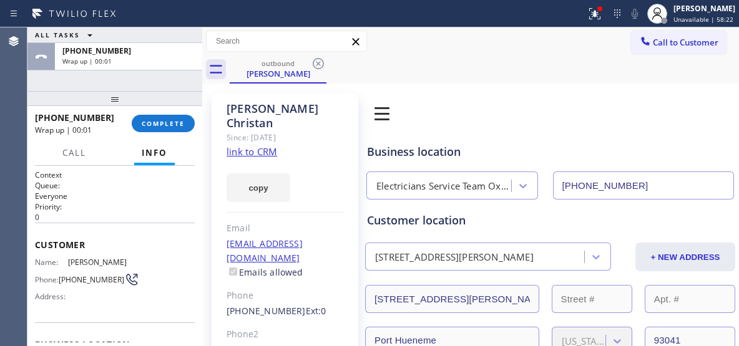
drag, startPoint x: 167, startPoint y: 119, endPoint x: 318, endPoint y: 138, distance: 151.6
click at [168, 119] on button "COMPLETE" at bounding box center [163, 123] width 63 height 17
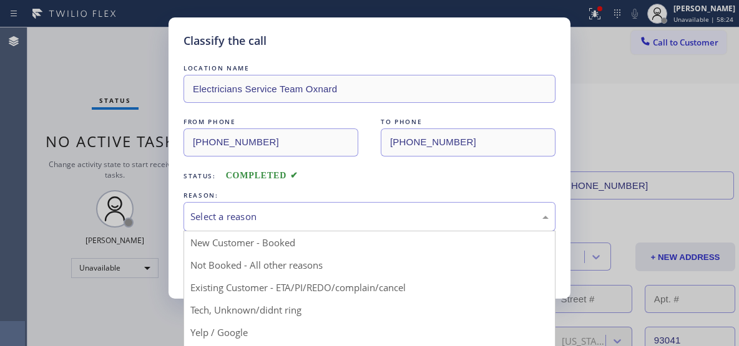
click at [386, 217] on div "Select a reason" at bounding box center [369, 217] width 358 height 14
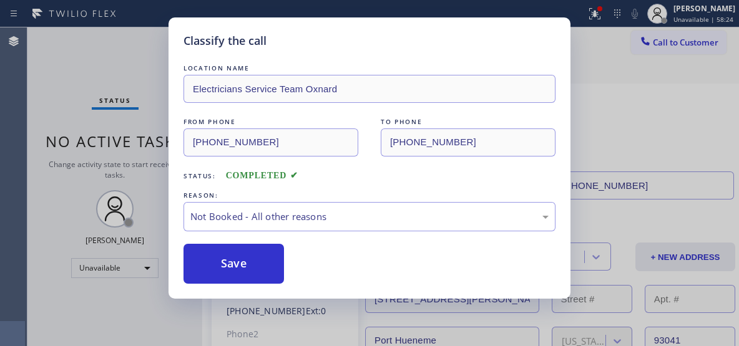
click at [239, 263] on button "Save" at bounding box center [233, 264] width 100 height 40
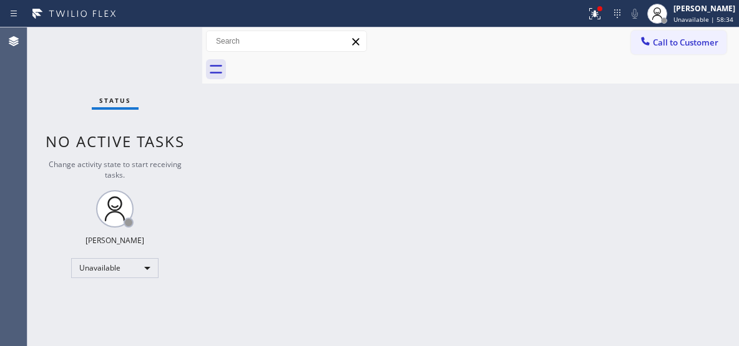
click at [489, 115] on div "Back to Dashboard Change Sender ID Customers Technicians Select a contact Outbo…" at bounding box center [470, 186] width 537 height 319
drag, startPoint x: 550, startPoint y: 180, endPoint x: 532, endPoint y: 12, distance: 168.1
click at [550, 180] on div "Back to Dashboard Change Sender ID Customers Technicians Select a contact Outbo…" at bounding box center [470, 186] width 537 height 319
drag, startPoint x: 674, startPoint y: 42, endPoint x: 598, endPoint y: 49, distance: 76.4
click at [666, 41] on span "Call to Customer" at bounding box center [686, 42] width 66 height 11
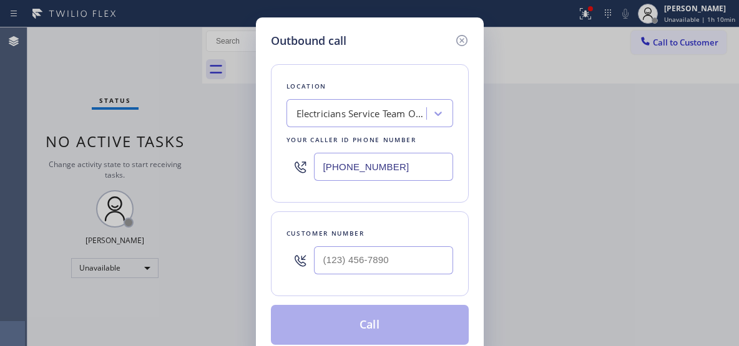
drag, startPoint x: 406, startPoint y: 159, endPoint x: 265, endPoint y: 180, distance: 141.9
click at [265, 180] on div "Outbound call Location Electricians Service Team Oxnard Your caller id phone nu…" at bounding box center [370, 188] width 228 height 343
paste input "415) 980-4170"
type input "[PHONE_NUMBER]"
drag, startPoint x: 392, startPoint y: 259, endPoint x: 309, endPoint y: 253, distance: 83.2
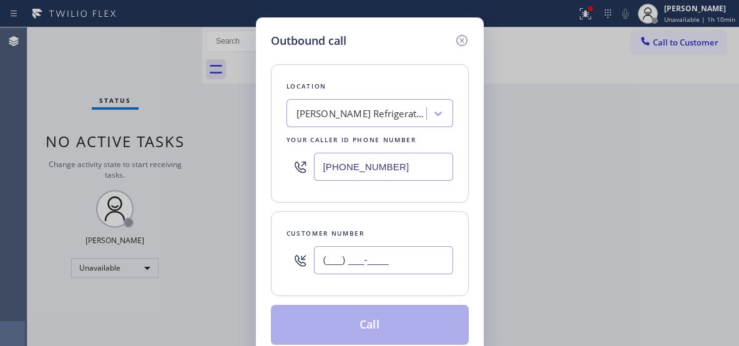
click at [309, 253] on div "(___) ___-____" at bounding box center [369, 260] width 167 height 41
paste input "225) 964-3802"
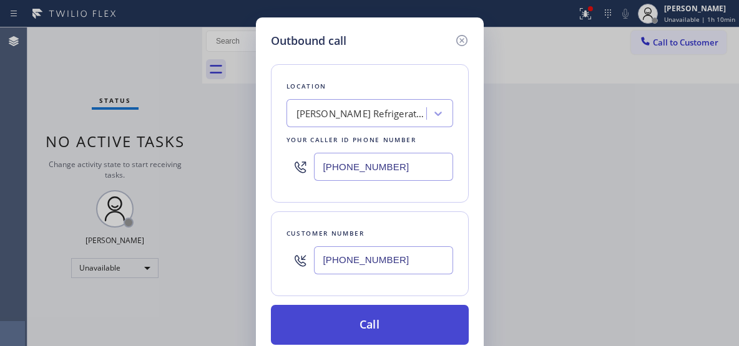
type input "[PHONE_NUMBER]"
click at [387, 319] on button "Call" at bounding box center [370, 325] width 198 height 40
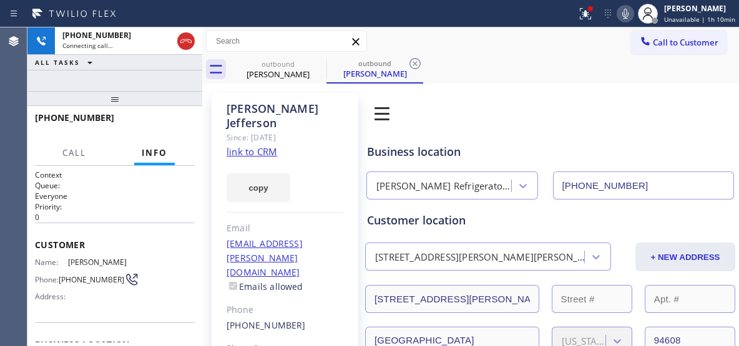
type input "[PHONE_NUMBER]"
drag, startPoint x: 413, startPoint y: 62, endPoint x: 281, endPoint y: 84, distance: 133.6
click at [413, 62] on icon at bounding box center [414, 63] width 11 height 11
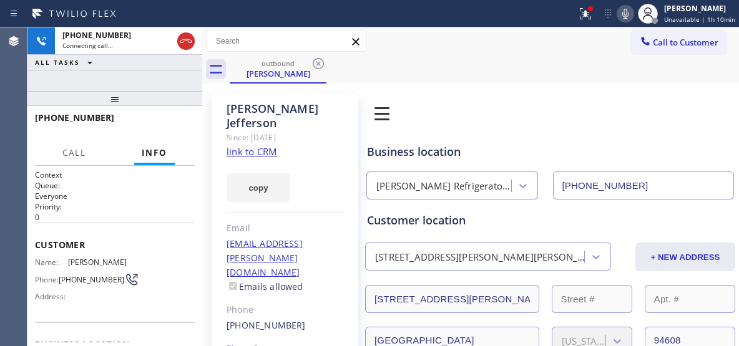
drag, startPoint x: 120, startPoint y: 106, endPoint x: 123, endPoint y: 95, distance: 11.7
click at [123, 95] on div at bounding box center [114, 98] width 175 height 15
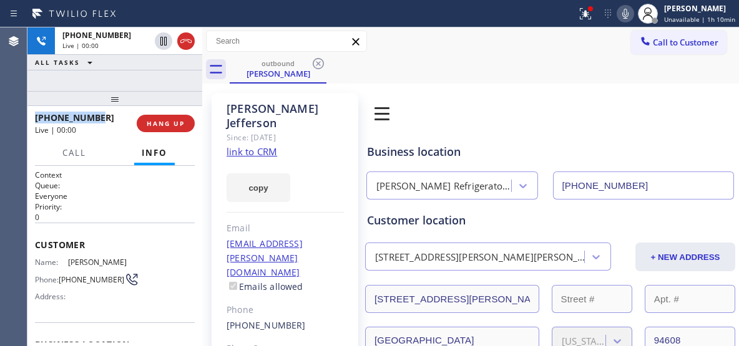
drag, startPoint x: 93, startPoint y: 116, endPoint x: 34, endPoint y: 113, distance: 58.7
click at [34, 113] on div "[PHONE_NUMBER] Live | 00:00 HANG UP" at bounding box center [114, 123] width 175 height 35
drag, startPoint x: 487, startPoint y: 60, endPoint x: 484, endPoint y: 52, distance: 8.1
click at [487, 60] on div "outbound [PERSON_NAME]" at bounding box center [484, 70] width 509 height 28
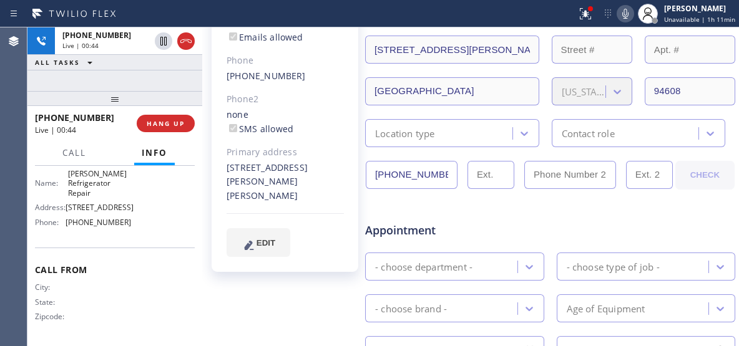
scroll to position [192, 0]
click at [169, 125] on span "HANG UP" at bounding box center [166, 123] width 38 height 9
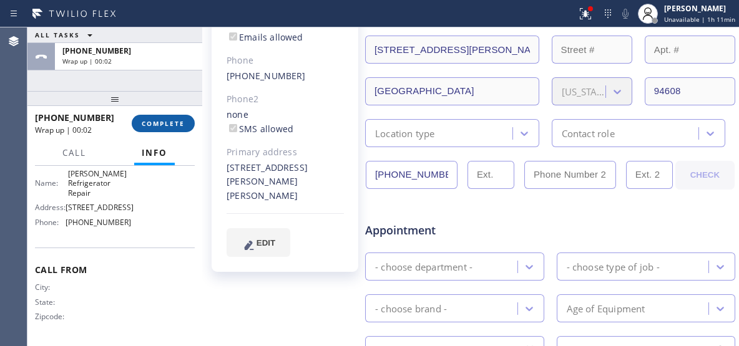
click at [155, 126] on span "COMPLETE" at bounding box center [163, 123] width 43 height 9
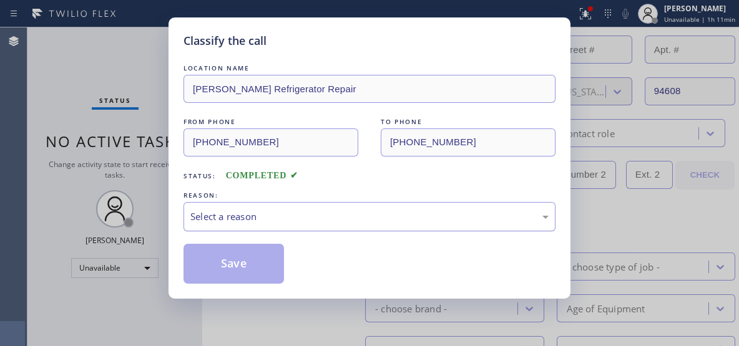
drag, startPoint x: 319, startPoint y: 217, endPoint x: 293, endPoint y: 229, distance: 29.0
click at [319, 219] on div "Select a reason" at bounding box center [369, 217] width 358 height 14
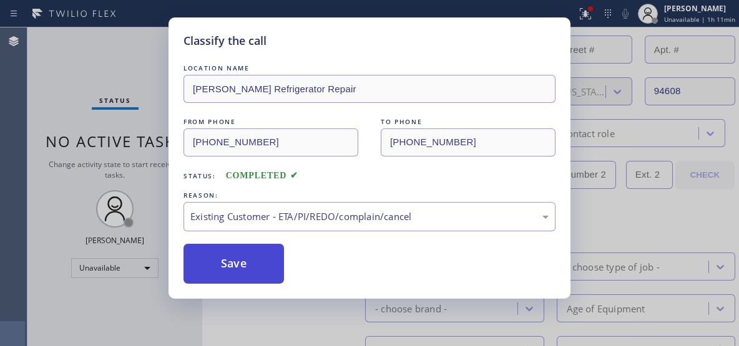
click at [267, 267] on button "Save" at bounding box center [233, 264] width 100 height 40
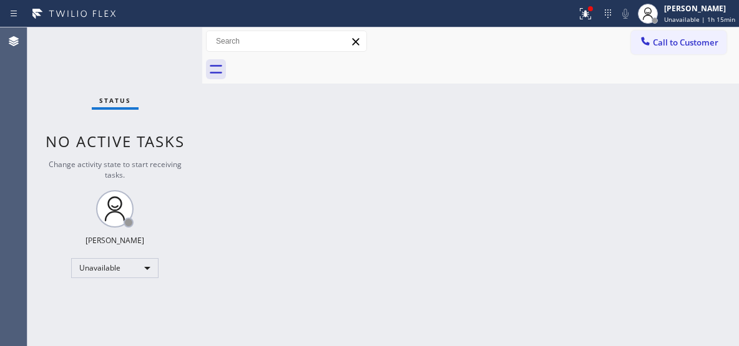
click at [457, 160] on div "Back to Dashboard Change Sender ID Customers Technicians Select a contact Outbo…" at bounding box center [470, 186] width 537 height 319
drag, startPoint x: 685, startPoint y: 47, endPoint x: 366, endPoint y: 105, distance: 324.2
click at [684, 47] on span "Call to Customer" at bounding box center [686, 42] width 66 height 11
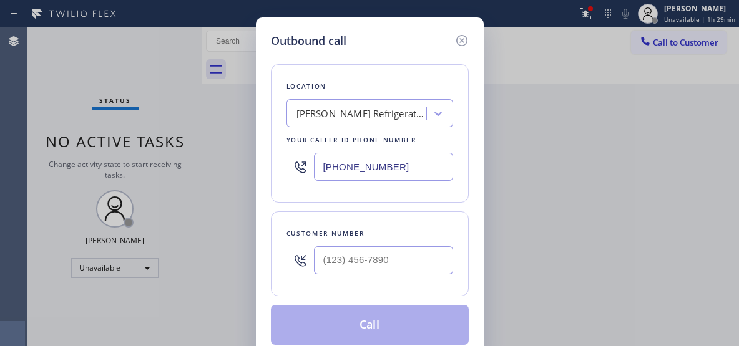
paste input "347) 486-6117"
drag, startPoint x: 369, startPoint y: 168, endPoint x: 290, endPoint y: 165, distance: 79.9
click at [290, 165] on div "[PHONE_NUMBER]" at bounding box center [369, 167] width 167 height 41
type input "[PHONE_NUMBER]"
drag, startPoint x: 325, startPoint y: 255, endPoint x: 279, endPoint y: 248, distance: 46.8
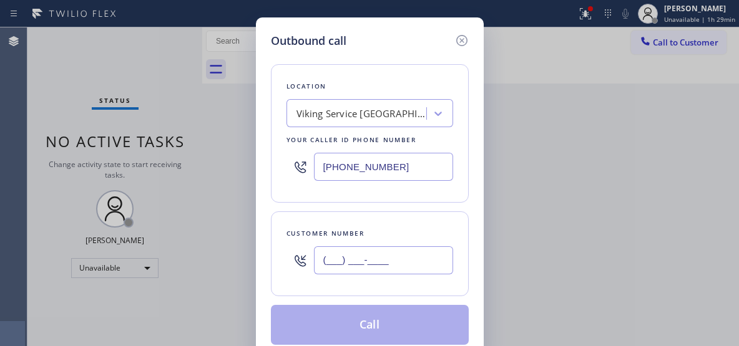
click at [280, 249] on div "Customer number (___) ___-____" at bounding box center [370, 254] width 198 height 85
paste input "646) 707-3025"
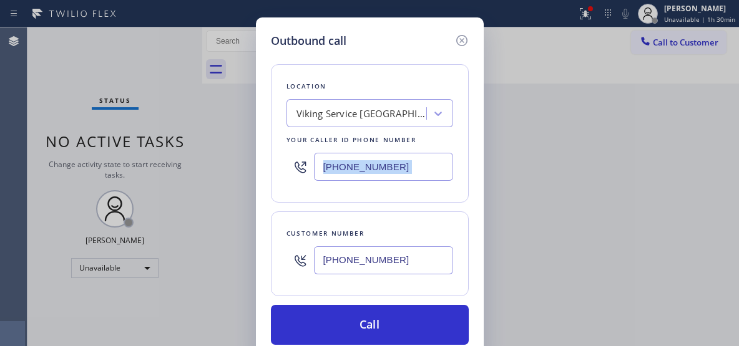
click at [582, 189] on div "Outbound call Location Viking Service [GEOGRAPHIC_DATA] Your caller id phone nu…" at bounding box center [369, 173] width 739 height 346
click at [416, 167] on input "[PHONE_NUMBER]" at bounding box center [383, 167] width 139 height 28
drag, startPoint x: 339, startPoint y: 254, endPoint x: 292, endPoint y: 251, distance: 47.5
click at [292, 251] on div "[PHONE_NUMBER]" at bounding box center [369, 260] width 167 height 41
paste input "text"
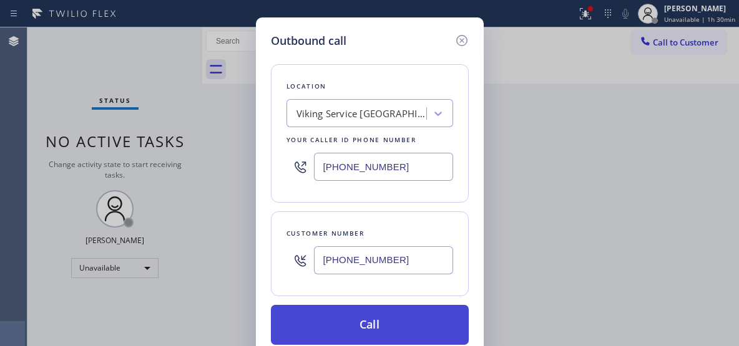
click at [396, 319] on button "Call" at bounding box center [370, 325] width 198 height 40
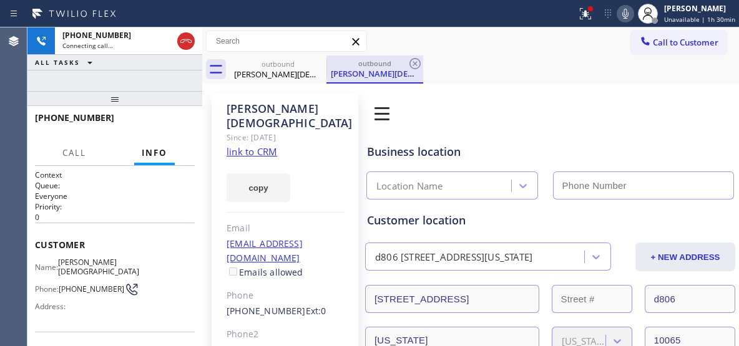
drag, startPoint x: 387, startPoint y: 66, endPoint x: 395, endPoint y: 65, distance: 8.1
click at [387, 66] on div "outbound" at bounding box center [375, 63] width 94 height 9
click at [414, 64] on icon at bounding box center [414, 63] width 11 height 11
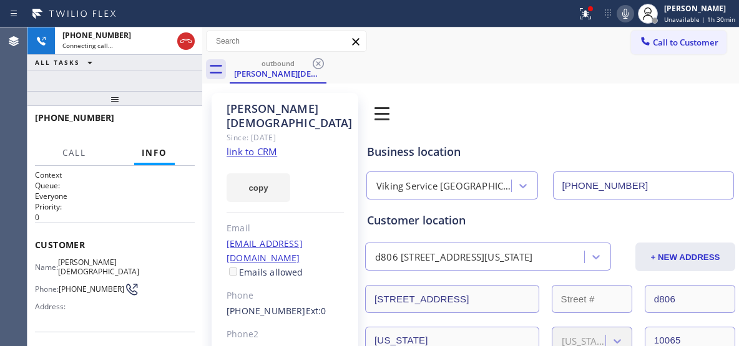
drag, startPoint x: 118, startPoint y: 104, endPoint x: 135, endPoint y: 69, distance: 38.5
click at [135, 69] on div "[PHONE_NUMBER] Connecting call… ALL TASKS ALL TASKS ACTIVE TASKS TASKS IN WRAP …" at bounding box center [114, 186] width 175 height 319
drag, startPoint x: 505, startPoint y: 80, endPoint x: 507, endPoint y: 74, distance: 6.4
click at [505, 80] on div "outbound [PERSON_NAME]" at bounding box center [484, 70] width 509 height 28
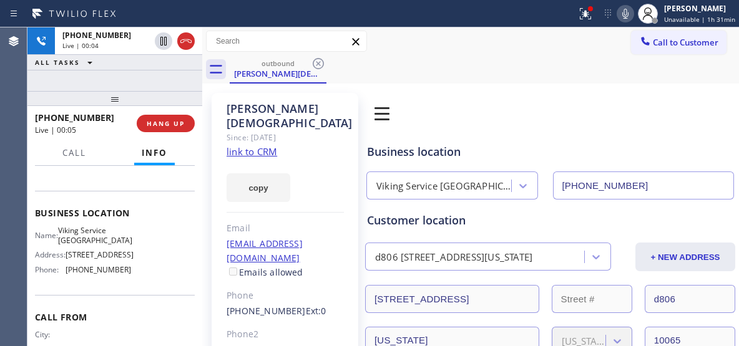
scroll to position [120, 0]
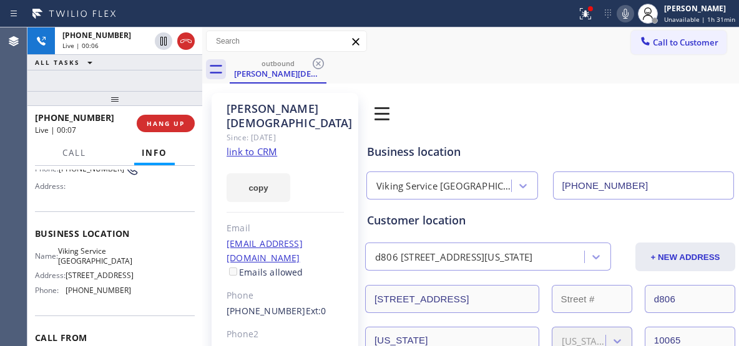
click at [625, 14] on icon at bounding box center [625, 13] width 15 height 15
click at [628, 14] on icon at bounding box center [625, 13] width 15 height 15
click at [628, 15] on icon at bounding box center [625, 14] width 6 height 10
click at [630, 14] on icon at bounding box center [625, 13] width 15 height 15
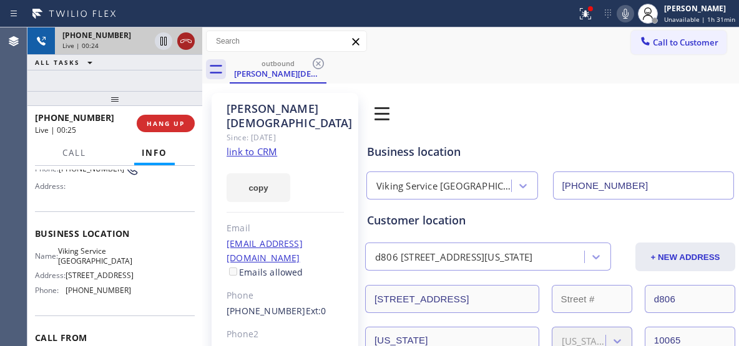
click at [187, 44] on icon at bounding box center [185, 41] width 15 height 15
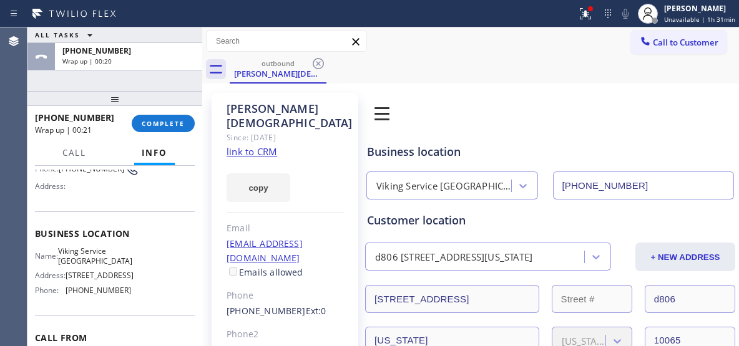
copy span "6467073025"
drag, startPoint x: 68, startPoint y: 118, endPoint x: 44, endPoint y: 117, distance: 23.7
click at [44, 117] on div "[PHONE_NUMBER]" at bounding box center [79, 118] width 88 height 12
copy span "6467073025"
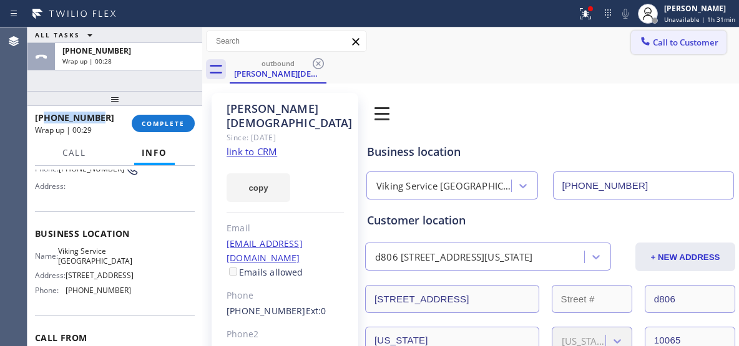
drag, startPoint x: 673, startPoint y: 44, endPoint x: 515, endPoint y: 111, distance: 171.6
click at [670, 44] on span "Call to Customer" at bounding box center [686, 42] width 66 height 11
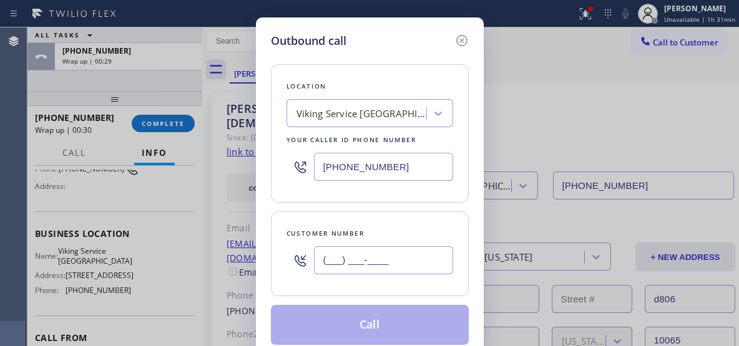
drag, startPoint x: 405, startPoint y: 256, endPoint x: 306, endPoint y: 250, distance: 99.4
click at [306, 250] on div "(___) ___-____" at bounding box center [369, 260] width 167 height 41
paste input "646) 707-3025"
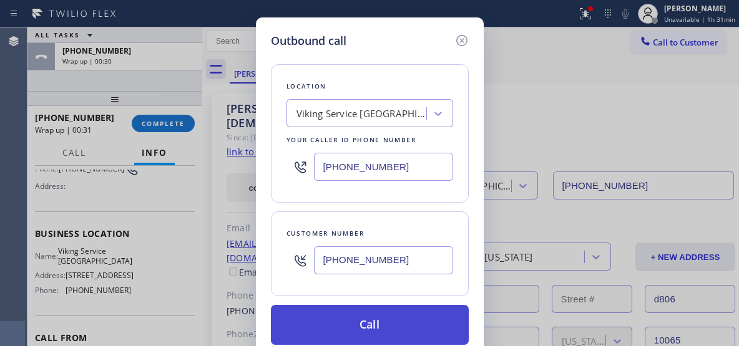
type input "[PHONE_NUMBER]"
drag, startPoint x: 371, startPoint y: 322, endPoint x: 374, endPoint y: 330, distance: 8.9
click at [370, 322] on button "Call" at bounding box center [370, 325] width 198 height 40
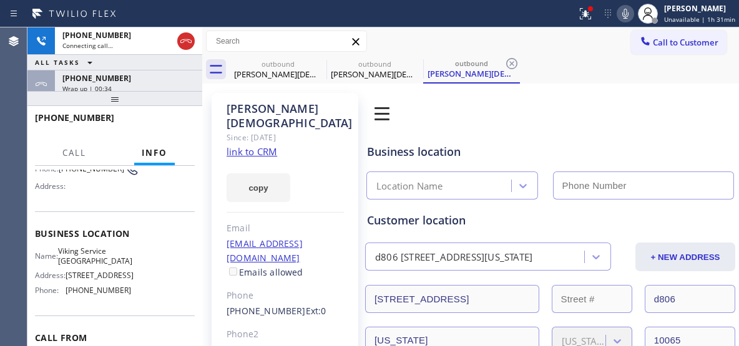
click at [163, 84] on div "[PHONE_NUMBER] Wrap up | 00:34" at bounding box center [126, 84] width 142 height 27
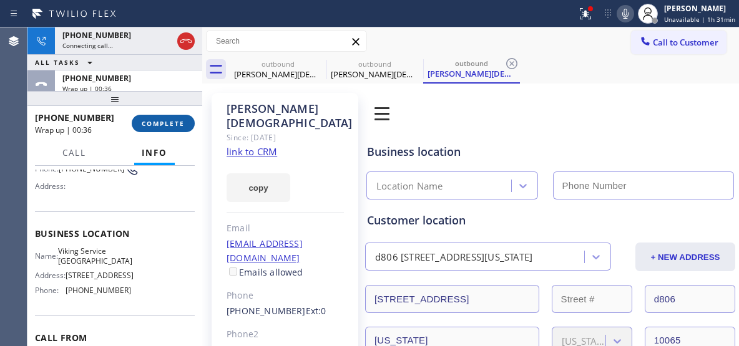
type input "[PHONE_NUMBER]"
drag, startPoint x: 510, startPoint y: 64, endPoint x: 310, endPoint y: 2, distance: 209.6
click at [509, 64] on icon at bounding box center [511, 63] width 15 height 15
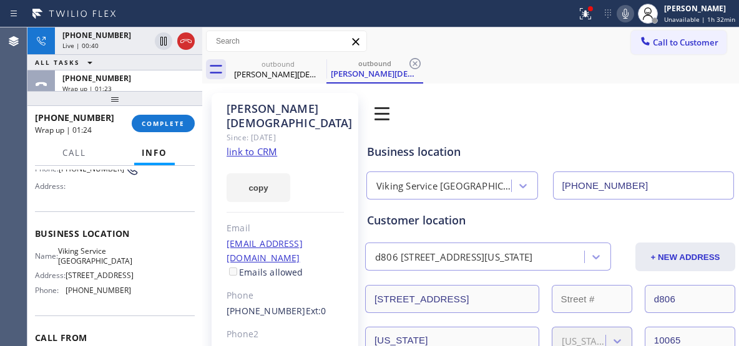
click at [448, 77] on div "outbound [PERSON_NAME] outbound [PERSON_NAME]" at bounding box center [484, 70] width 509 height 28
click at [509, 57] on div "outbound [PERSON_NAME] outbound [PERSON_NAME]" at bounding box center [484, 70] width 509 height 28
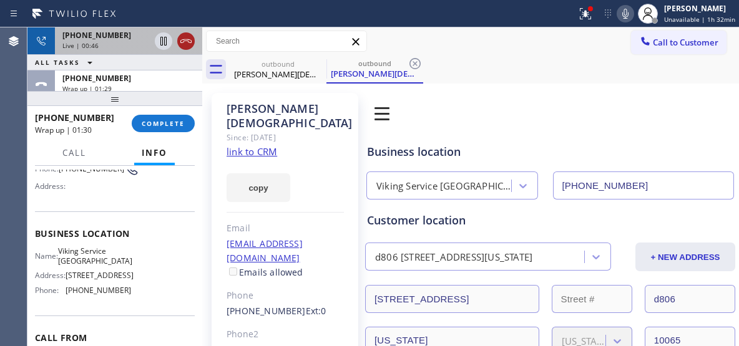
click at [178, 42] on icon at bounding box center [185, 41] width 15 height 15
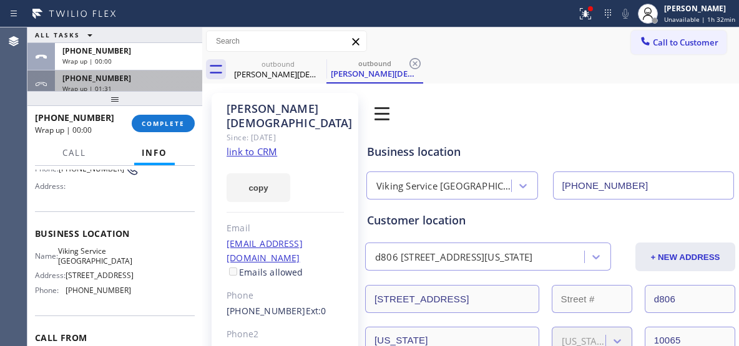
click at [147, 85] on div "Wrap up | 01:31" at bounding box center [128, 88] width 132 height 9
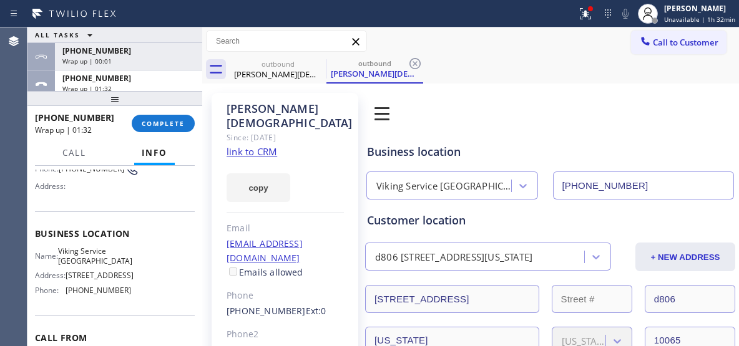
click at [163, 129] on button "COMPLETE" at bounding box center [163, 123] width 63 height 17
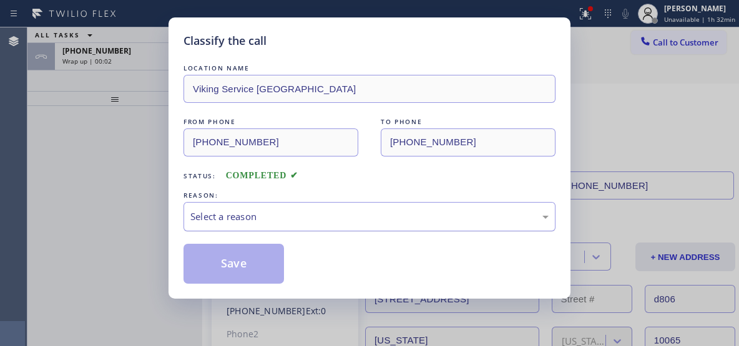
click at [368, 225] on div "Select a reason" at bounding box center [369, 216] width 372 height 29
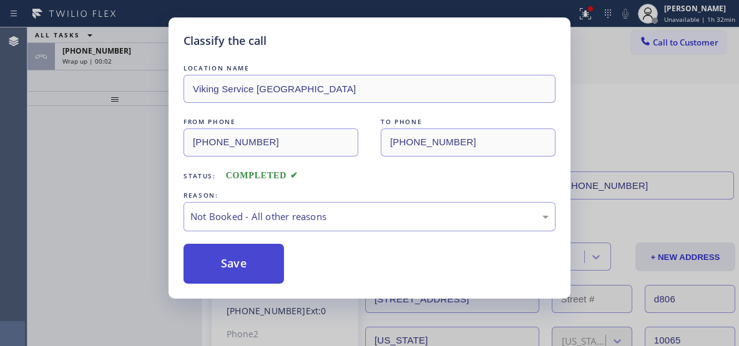
drag, startPoint x: 226, startPoint y: 267, endPoint x: 251, endPoint y: 250, distance: 30.5
click at [226, 266] on button "Save" at bounding box center [233, 264] width 100 height 40
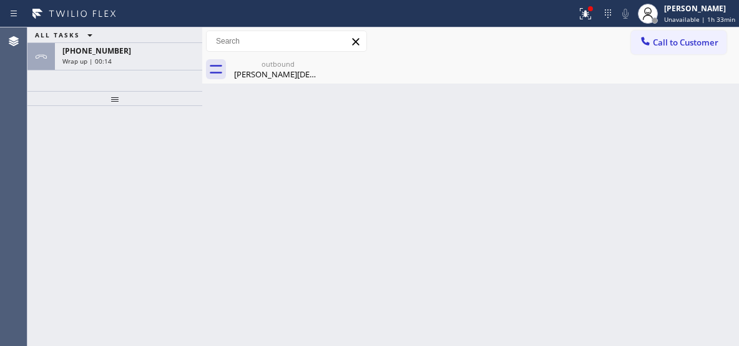
click at [523, 156] on div "Back to Dashboard Change Sender ID Customers Technicians Select a contact Outbo…" at bounding box center [470, 186] width 537 height 319
drag, startPoint x: 507, startPoint y: 152, endPoint x: 372, endPoint y: 94, distance: 146.7
click at [506, 152] on div "Back to Dashboard Change Sender ID Customers Technicians Select a contact Outbo…" at bounding box center [470, 186] width 537 height 319
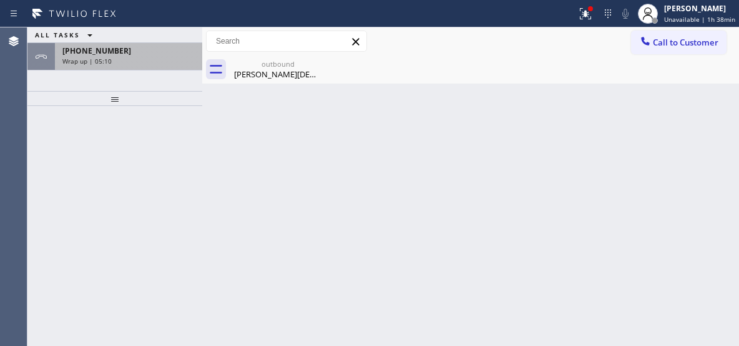
click at [150, 67] on div "[PHONE_NUMBER] Wrap up | 05:10" at bounding box center [126, 56] width 142 height 27
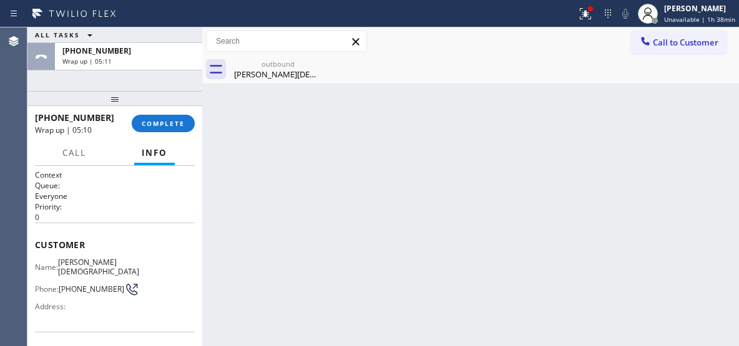
drag, startPoint x: 167, startPoint y: 122, endPoint x: 261, endPoint y: 153, distance: 100.0
click at [168, 124] on span "COMPLETE" at bounding box center [163, 123] width 43 height 9
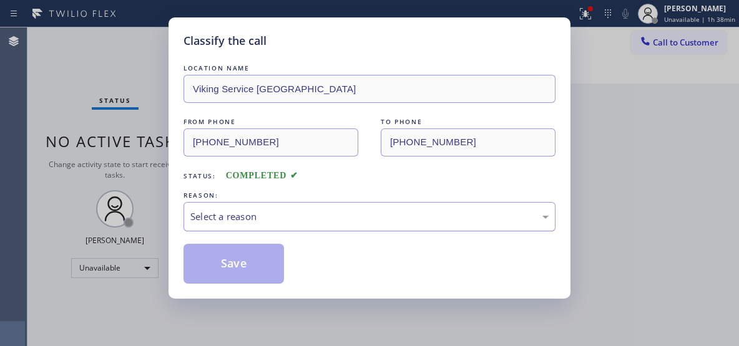
drag, startPoint x: 344, startPoint y: 223, endPoint x: 333, endPoint y: 227, distance: 12.6
click at [344, 222] on div "Select a reason" at bounding box center [369, 217] width 358 height 14
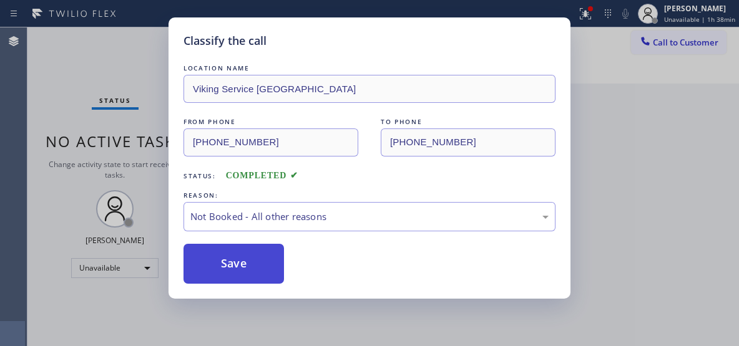
click at [254, 262] on button "Save" at bounding box center [233, 264] width 100 height 40
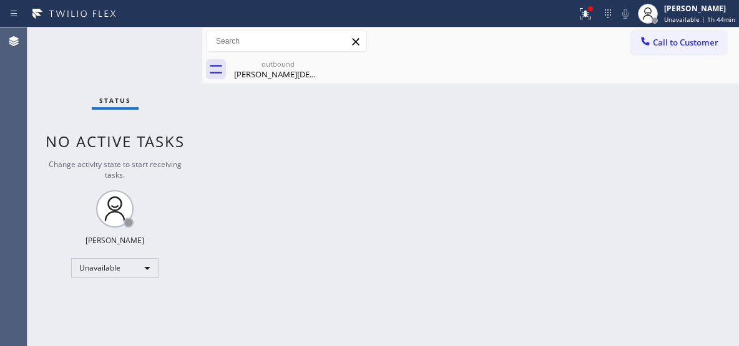
click at [290, 67] on div "outbound" at bounding box center [278, 63] width 94 height 9
click at [505, 104] on div "Back to Dashboard Change Sender ID Customers Technicians Select a contact Outbo…" at bounding box center [470, 186] width 537 height 319
click at [535, 162] on div "Back to Dashboard Change Sender ID Customers Technicians Select a contact Outbo…" at bounding box center [470, 186] width 537 height 319
click at [467, 190] on div "Back to Dashboard Change Sender ID Customers Technicians Select a contact Outbo…" at bounding box center [470, 186] width 537 height 319
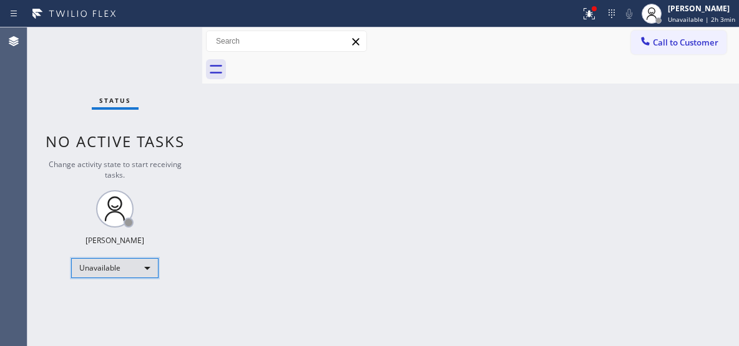
click at [150, 268] on div "Unavailable" at bounding box center [114, 268] width 87 height 20
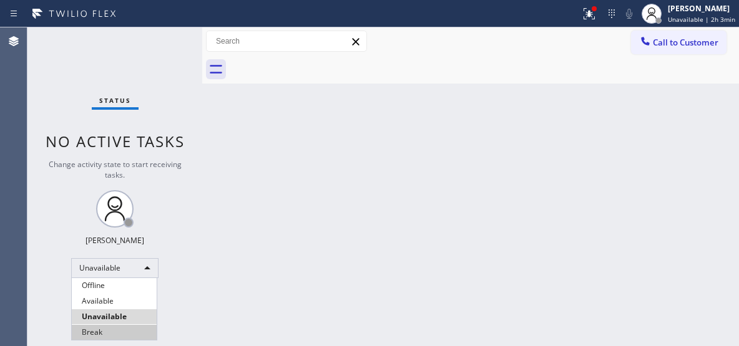
click at [100, 332] on li "Break" at bounding box center [114, 332] width 85 height 15
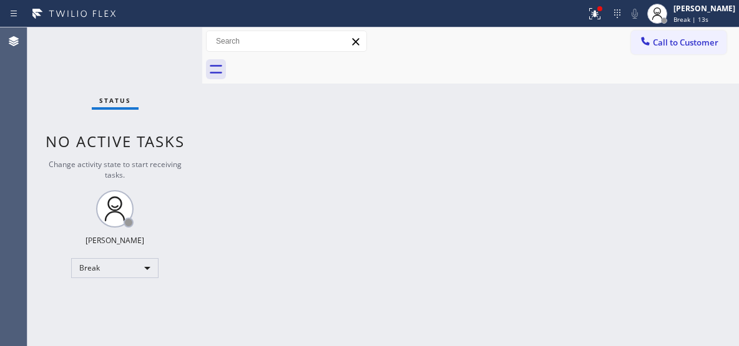
click at [522, 217] on div "Back to Dashboard Change Sender ID Customers Technicians Select a contact Outbo…" at bounding box center [470, 186] width 537 height 319
